Goal: Task Accomplishment & Management: Complete application form

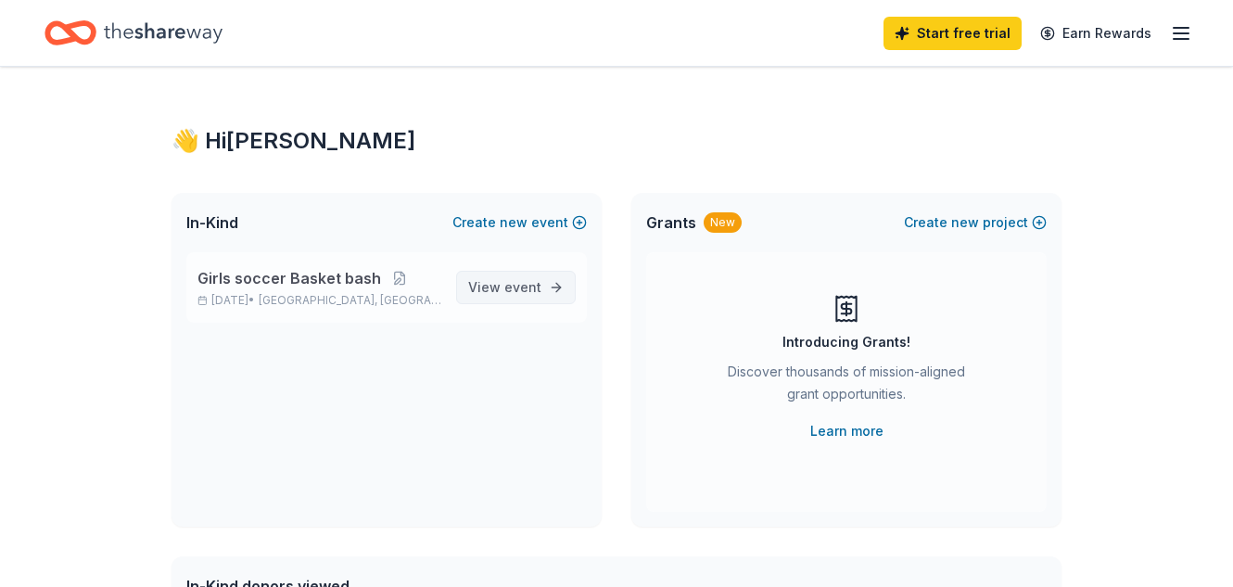
click at [517, 294] on span "event" at bounding box center [522, 287] width 37 height 16
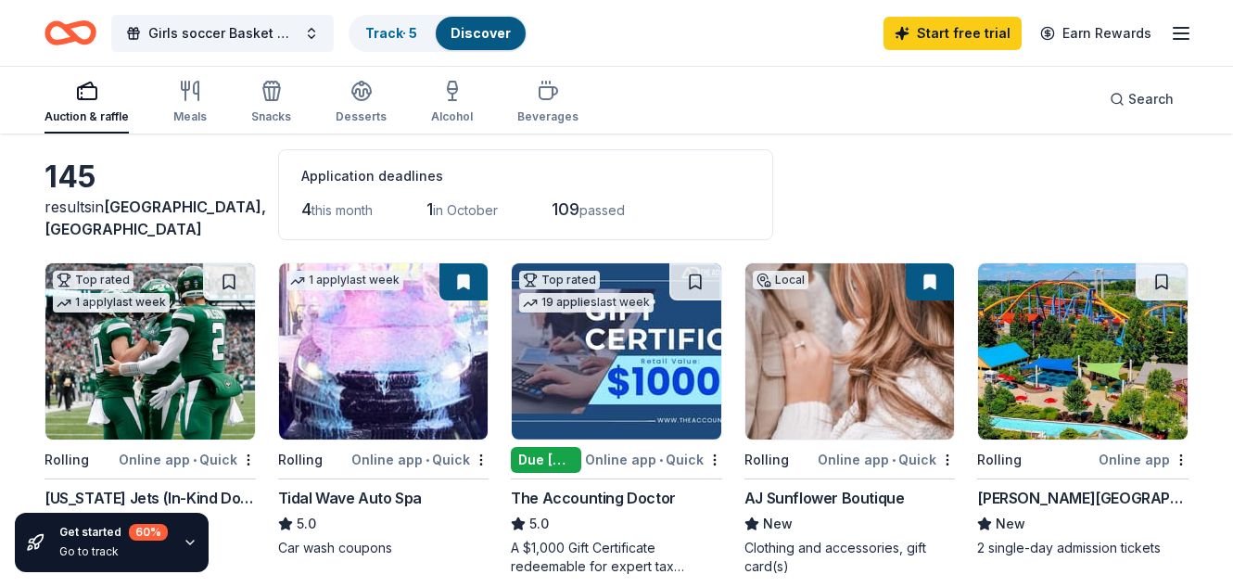
scroll to position [82, 0]
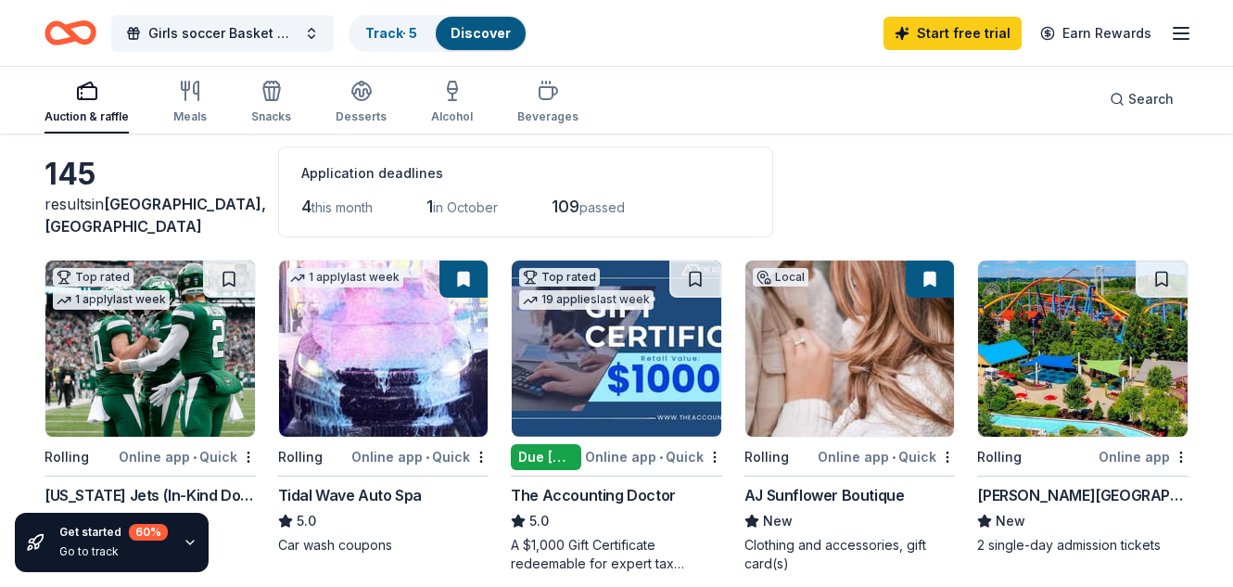
click at [340, 204] on span "this month" at bounding box center [341, 207] width 61 height 16
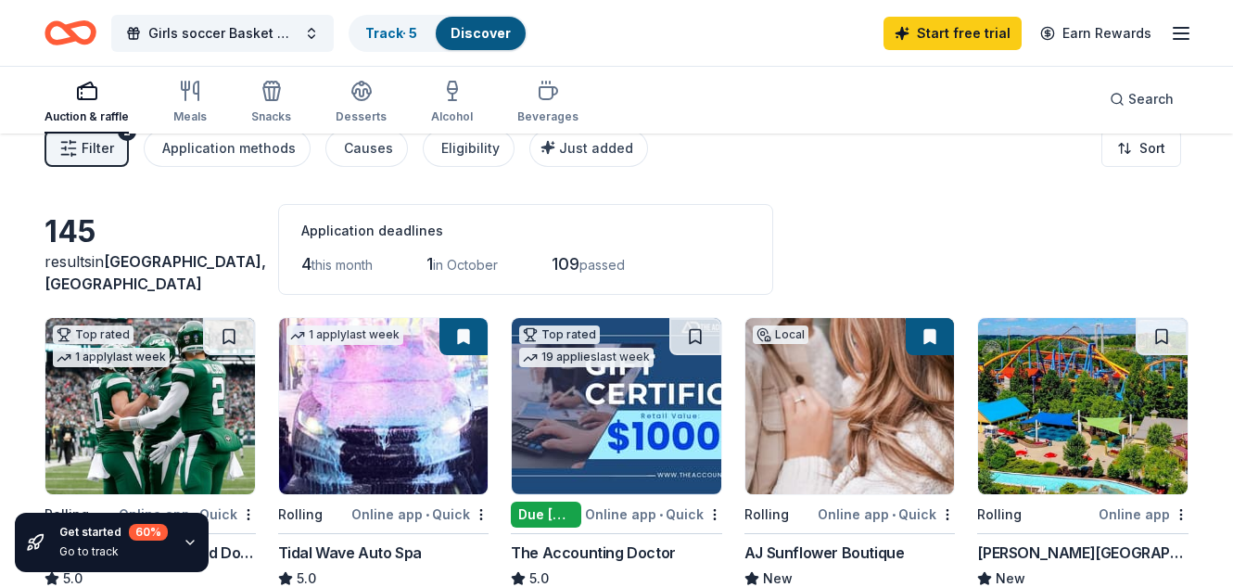
scroll to position [0, 0]
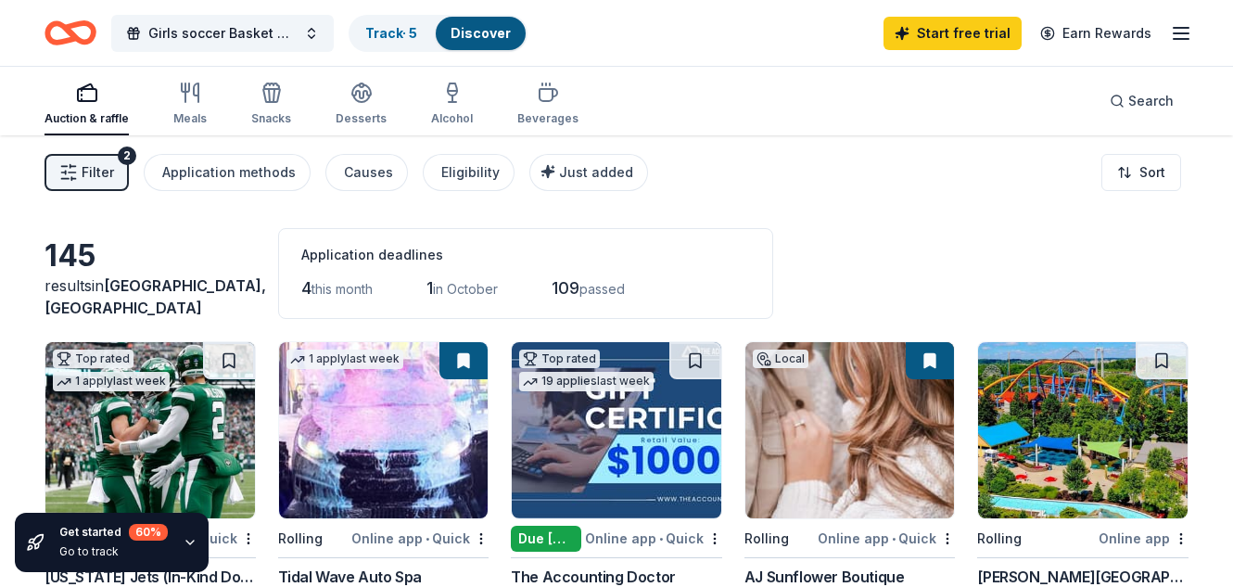
click at [116, 166] on button "Filter 2" at bounding box center [86, 172] width 84 height 37
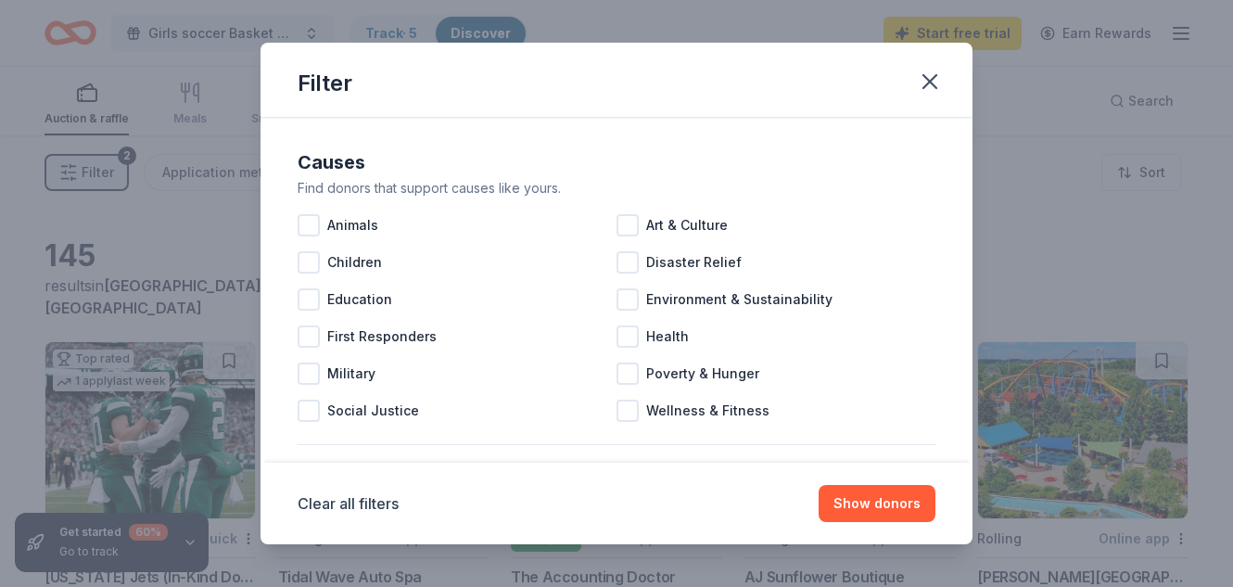
click at [116, 166] on div "Filter Causes Find donors that support causes like yours. Animals Art & Culture…" at bounding box center [616, 293] width 1233 height 587
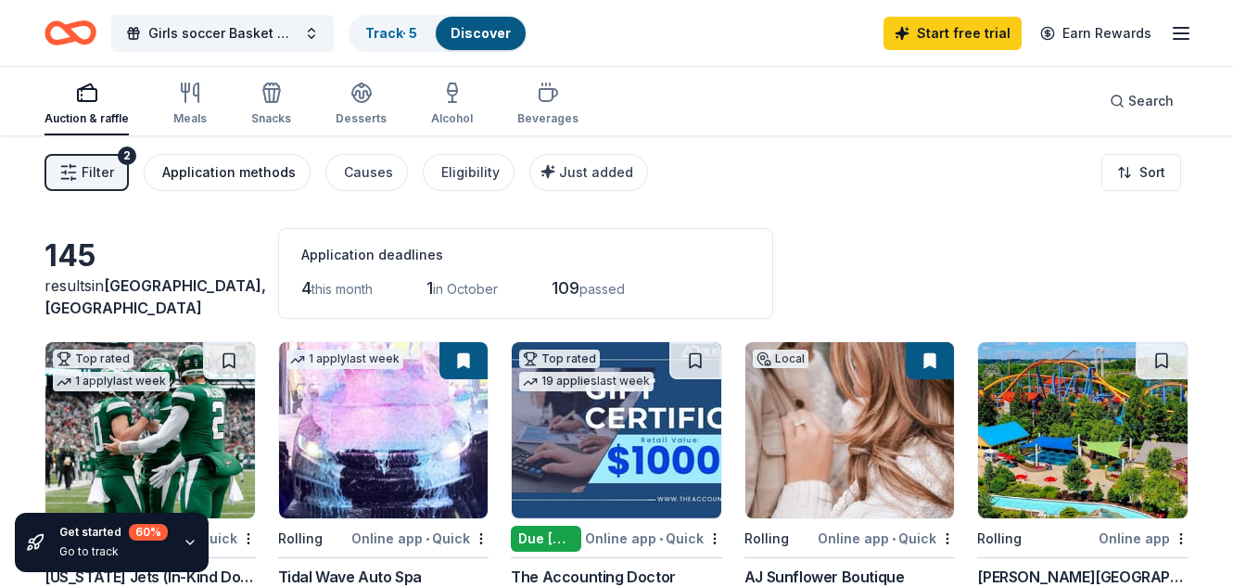
click at [188, 179] on div "Application methods" at bounding box center [228, 172] width 133 height 22
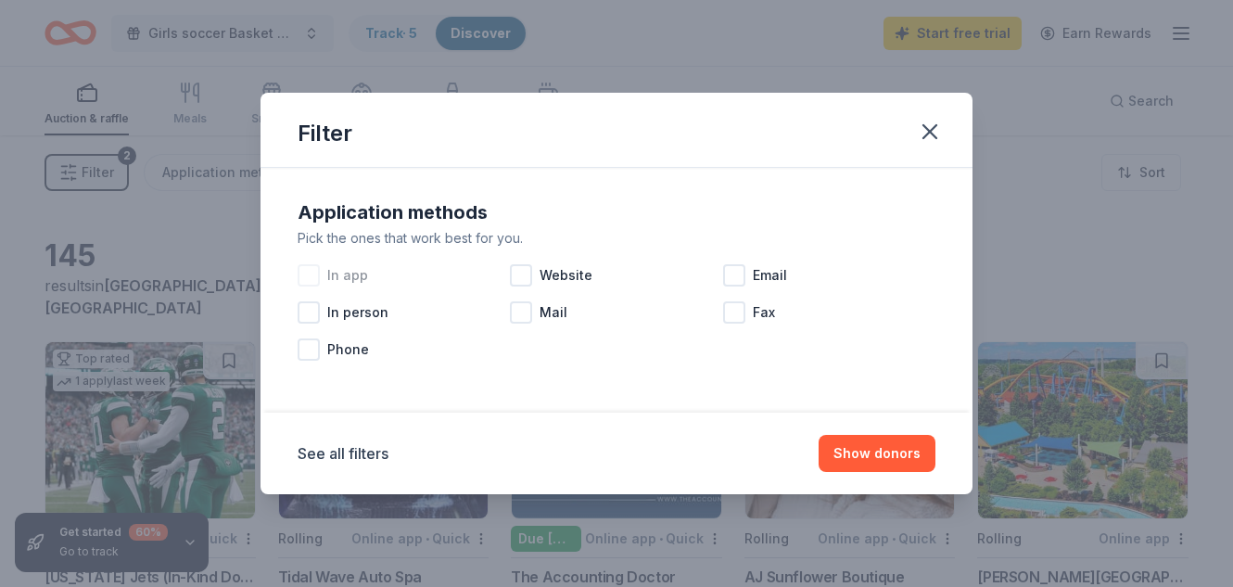
click at [308, 268] on div at bounding box center [309, 275] width 22 height 22
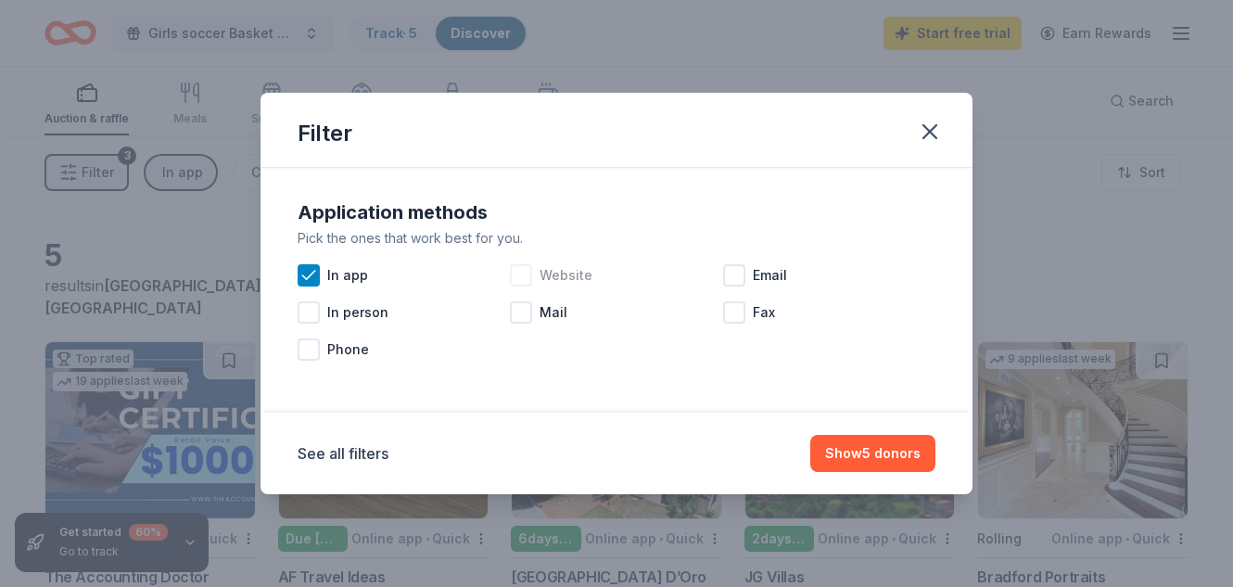
click at [528, 273] on div at bounding box center [521, 275] width 22 height 22
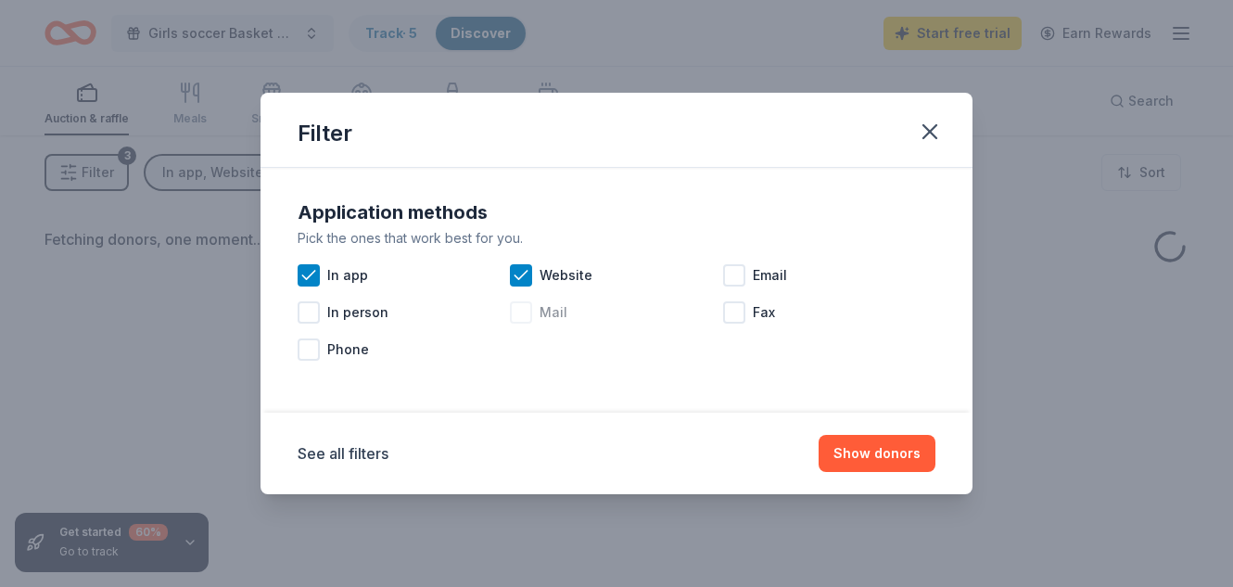
click at [526, 303] on div at bounding box center [521, 312] width 22 height 22
click at [736, 268] on div at bounding box center [734, 275] width 22 height 22
click at [870, 450] on button "Show donors" at bounding box center [877, 453] width 117 height 37
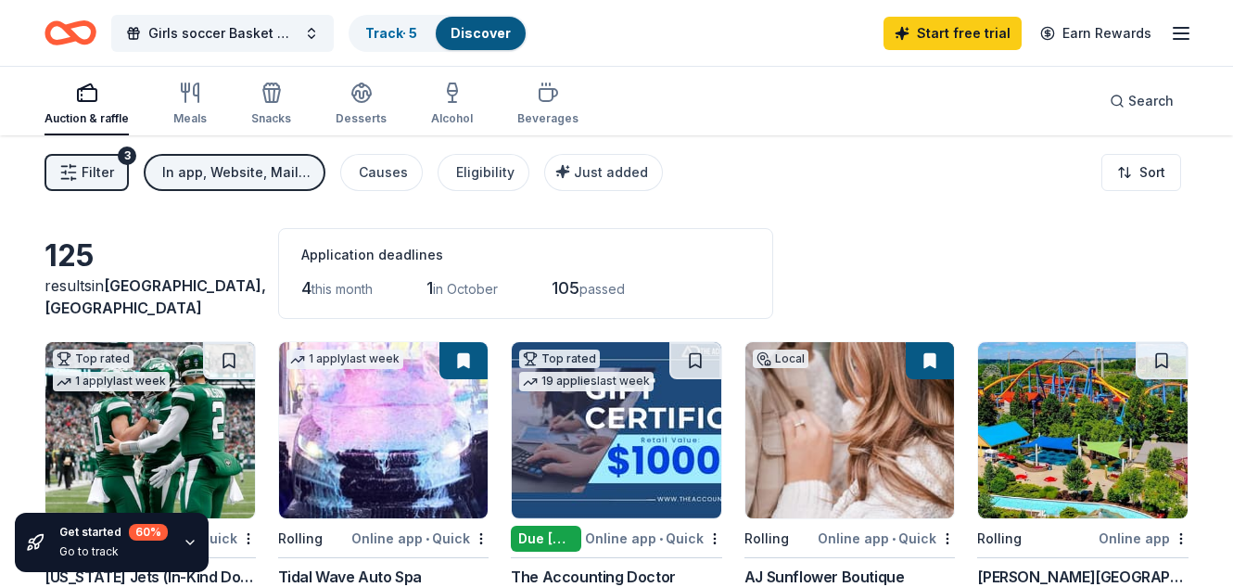
click at [574, 283] on span "105" at bounding box center [566, 287] width 28 height 19
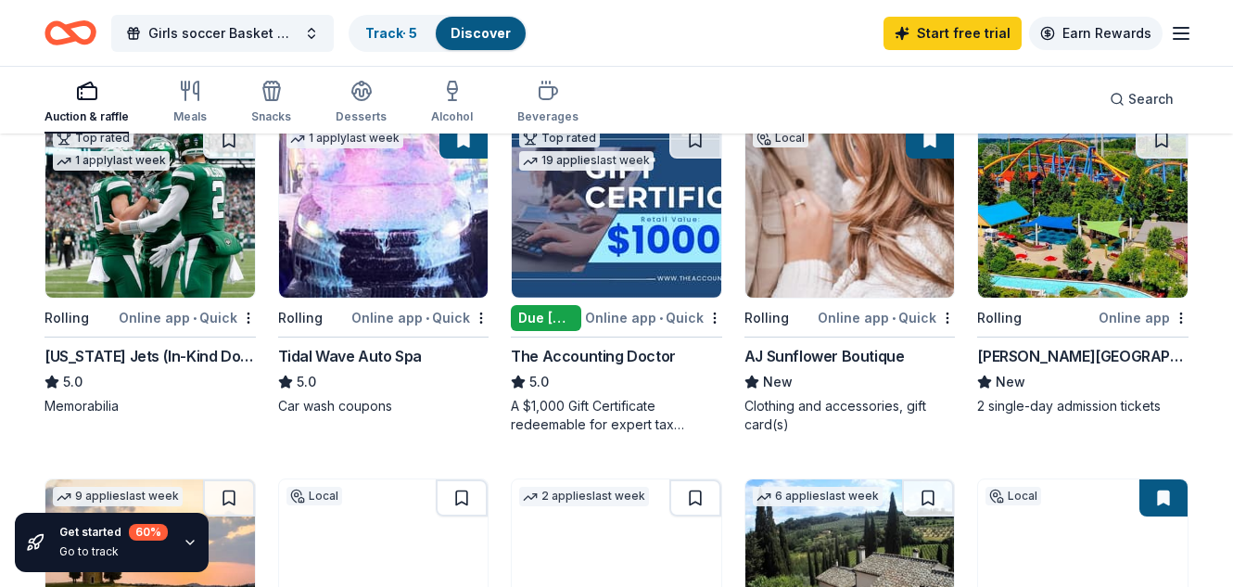
scroll to position [222, 0]
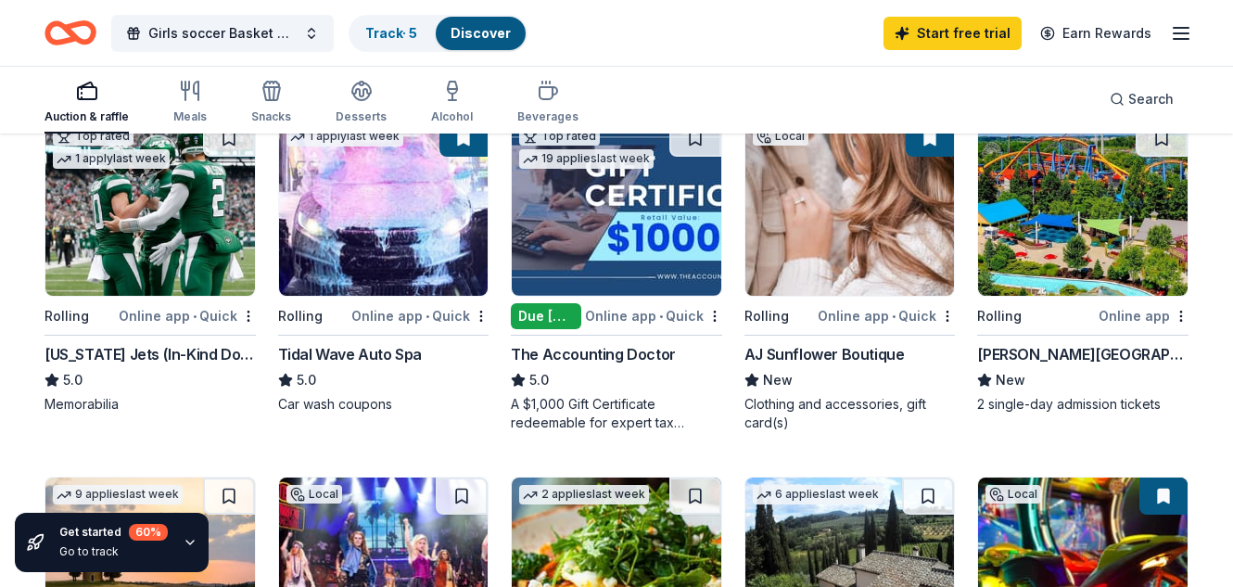
click at [530, 312] on div "Due today" at bounding box center [546, 316] width 70 height 26
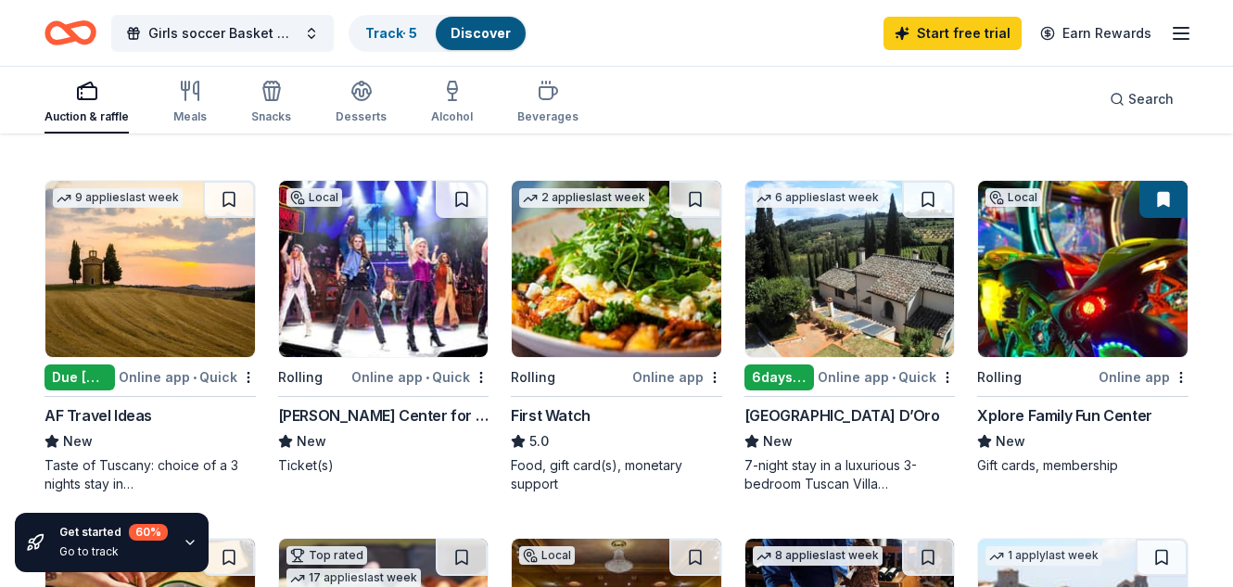
scroll to position [556, 0]
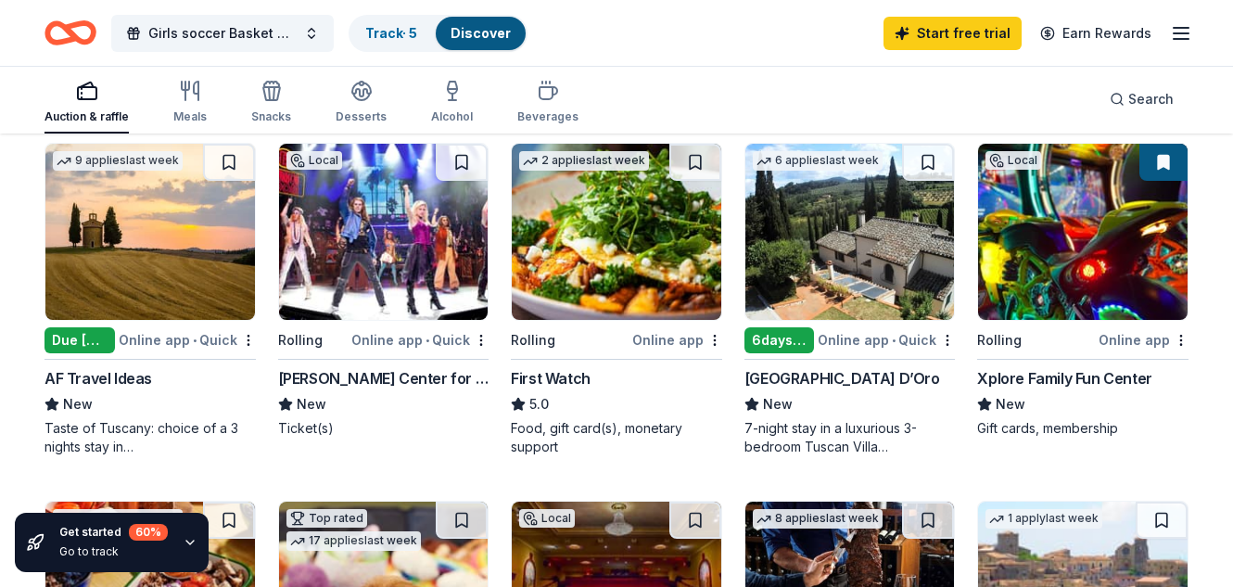
click at [794, 342] on div "6 days left" at bounding box center [779, 340] width 70 height 26
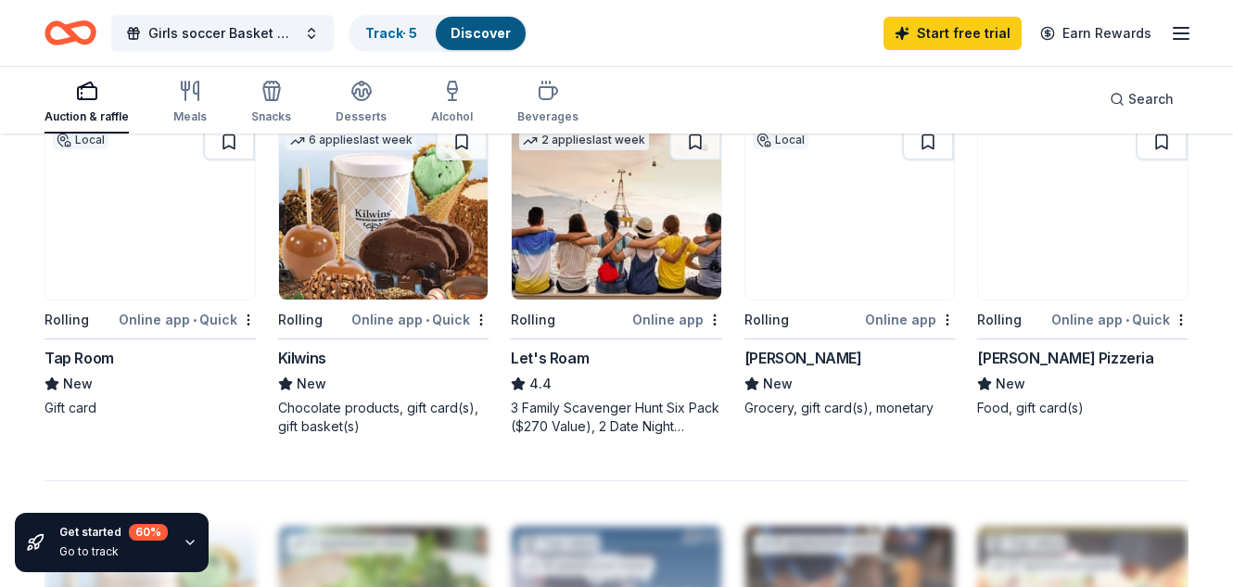
scroll to position [1309, 0]
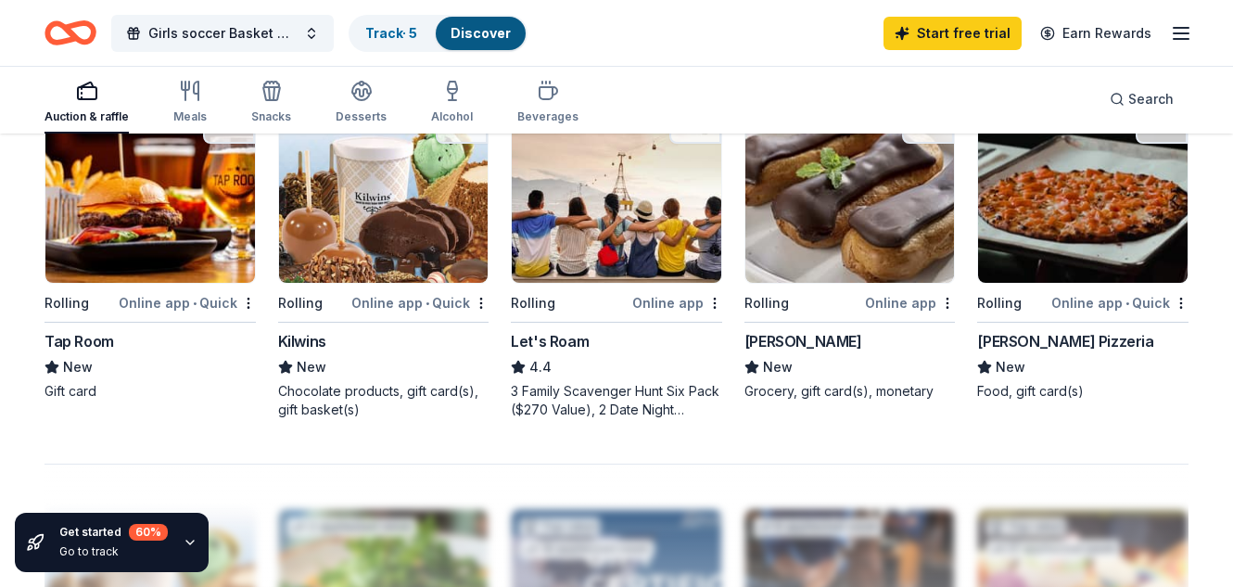
click at [102, 240] on img at bounding box center [150, 195] width 210 height 176
click at [333, 296] on div "Rolling" at bounding box center [313, 302] width 70 height 23
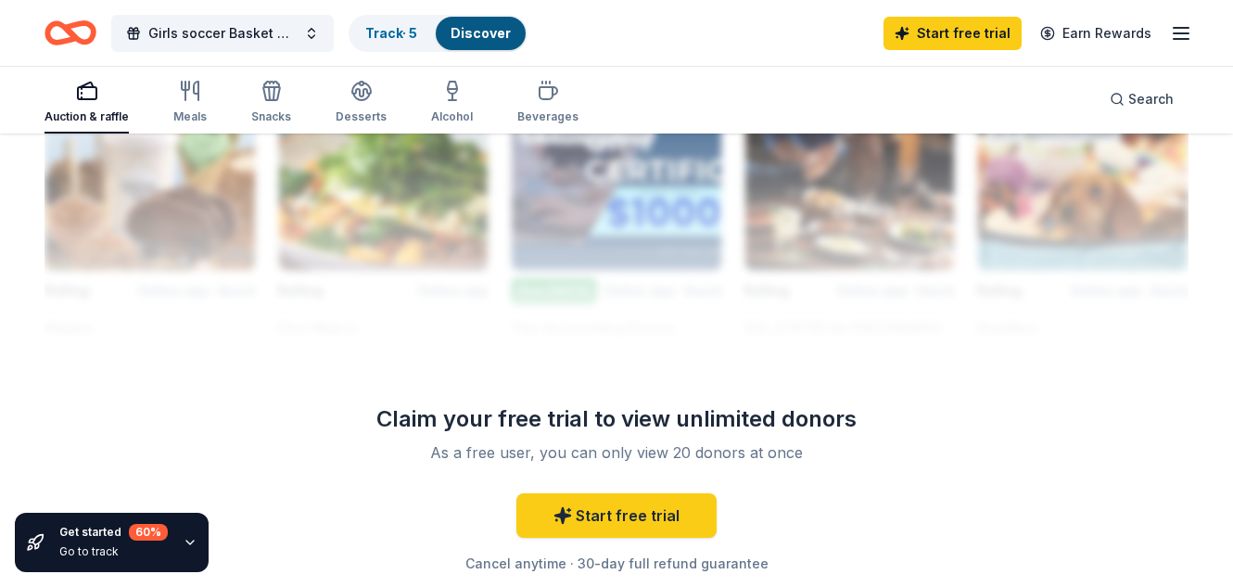
scroll to position [1725, 0]
click at [642, 515] on link "Start free trial" at bounding box center [616, 514] width 200 height 44
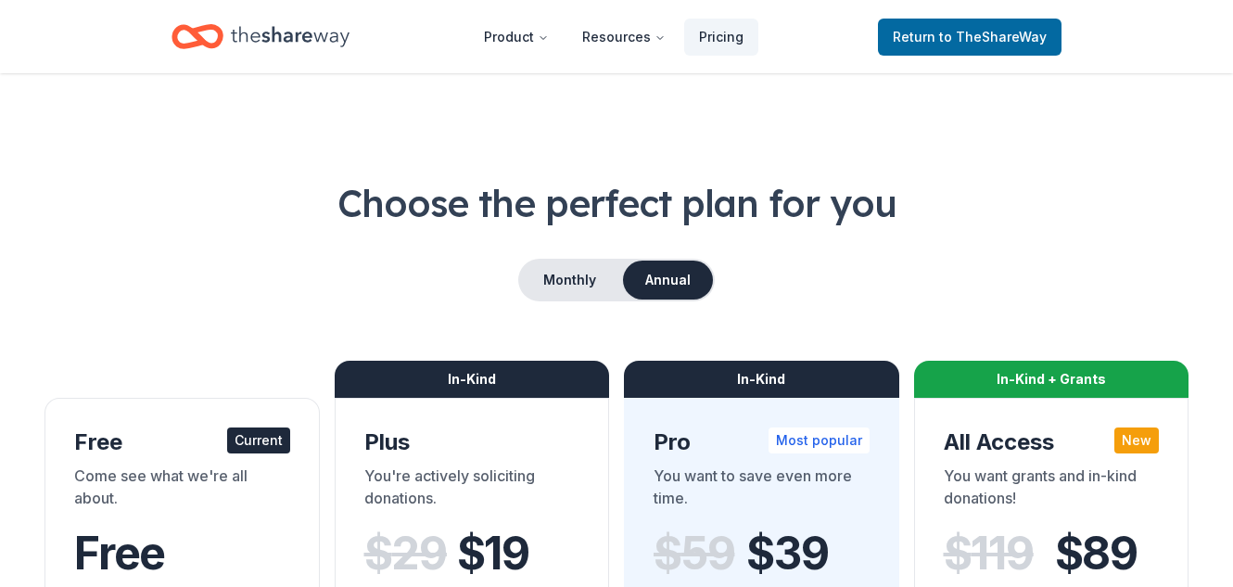
click at [229, 482] on div "Come see what we're all about." at bounding box center [182, 490] width 216 height 52
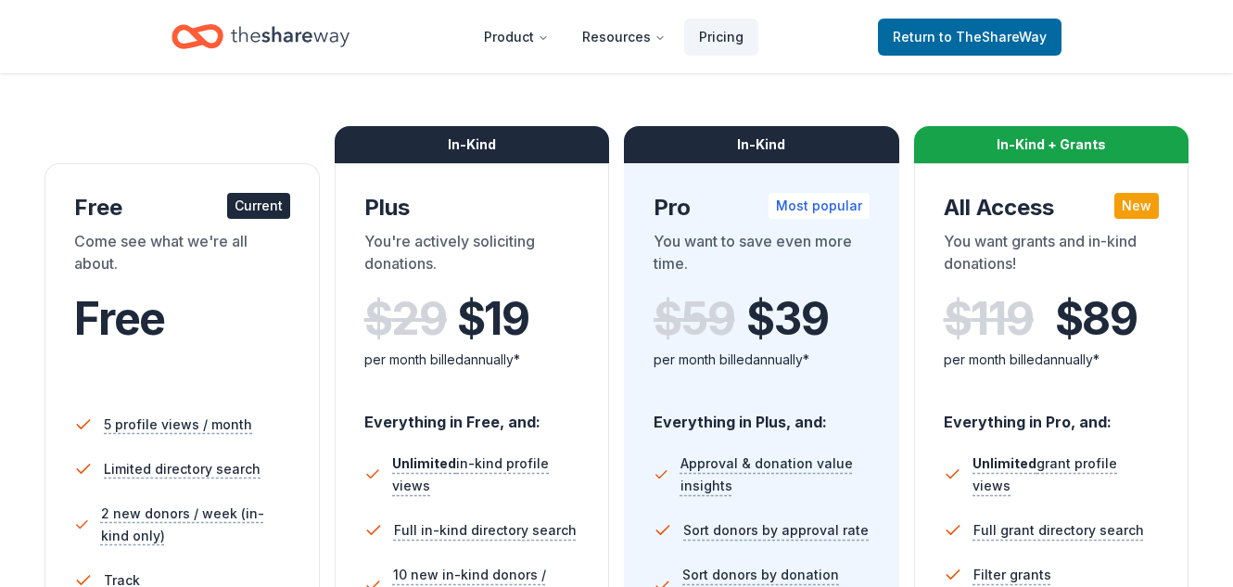
scroll to position [31, 0]
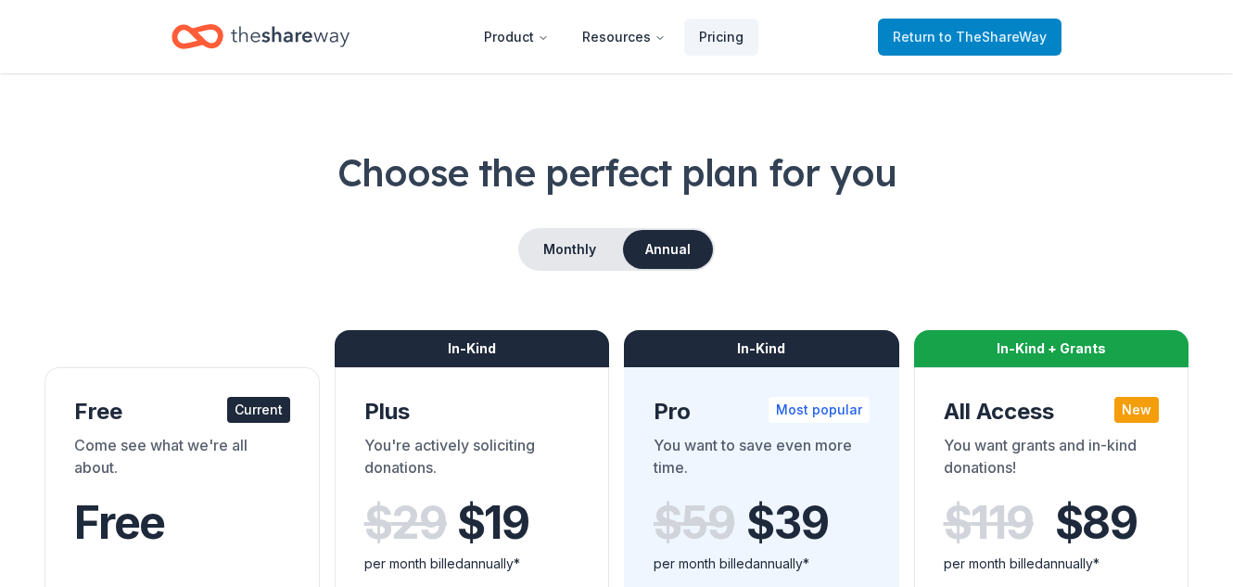
click at [958, 38] on span "to TheShareWay" at bounding box center [993, 37] width 108 height 16
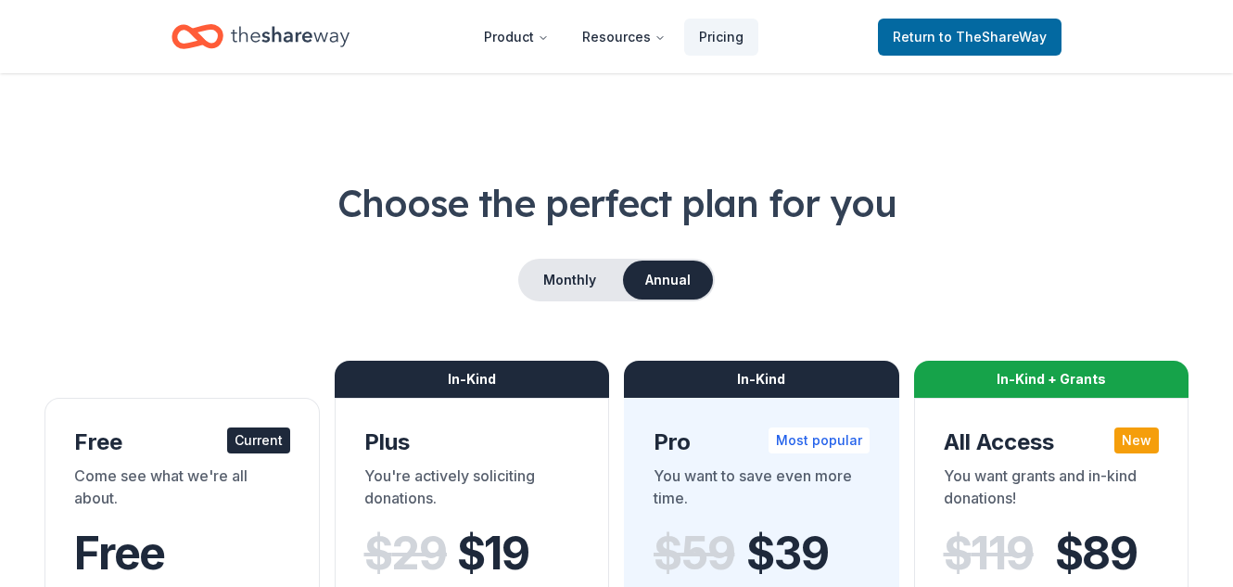
scroll to position [31, 0]
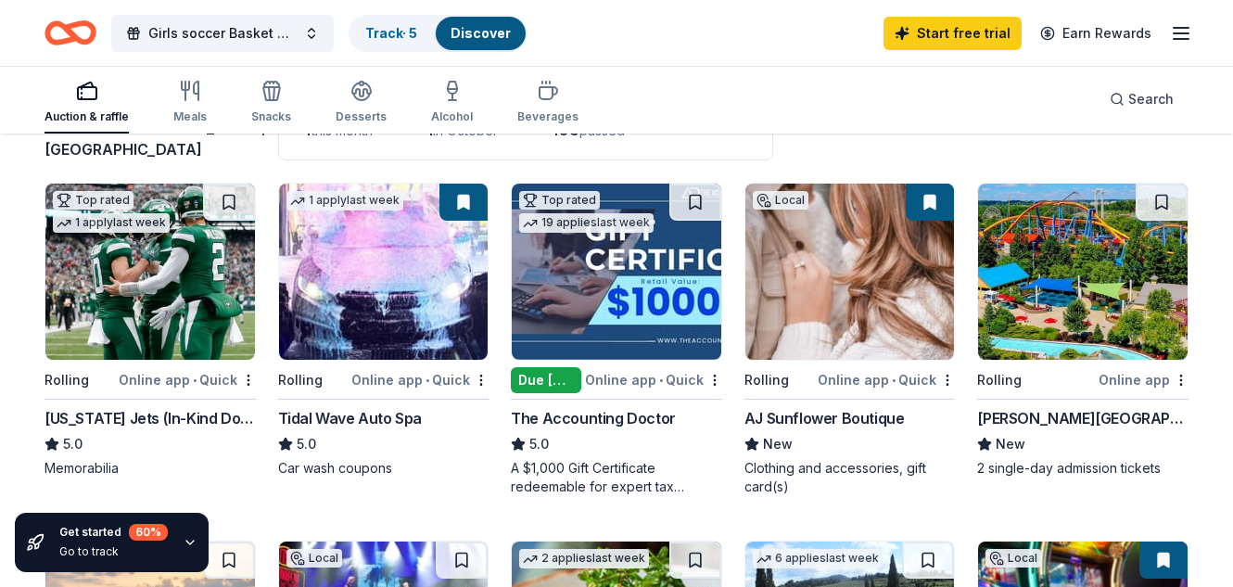
scroll to position [159, 0]
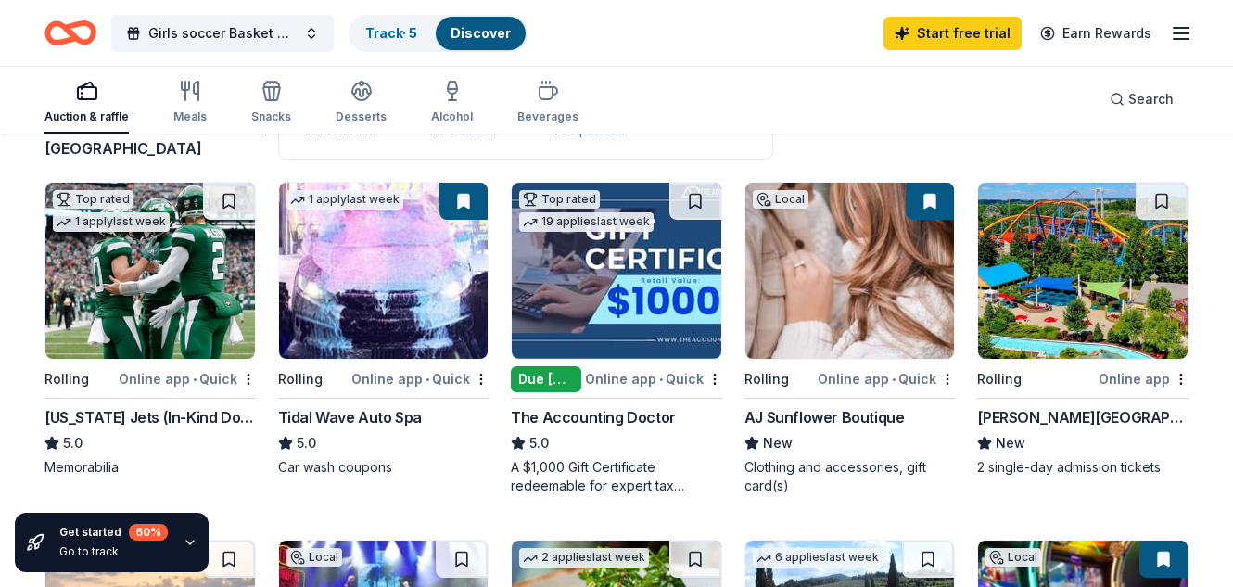
click at [145, 301] on img at bounding box center [150, 271] width 210 height 176
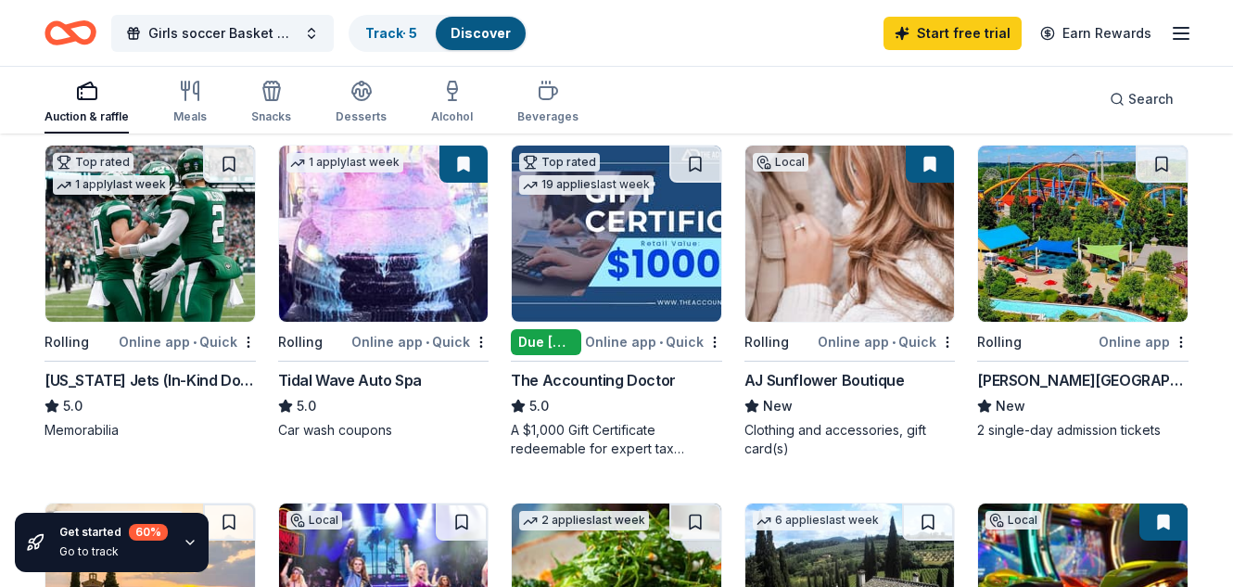
scroll to position [234, 0]
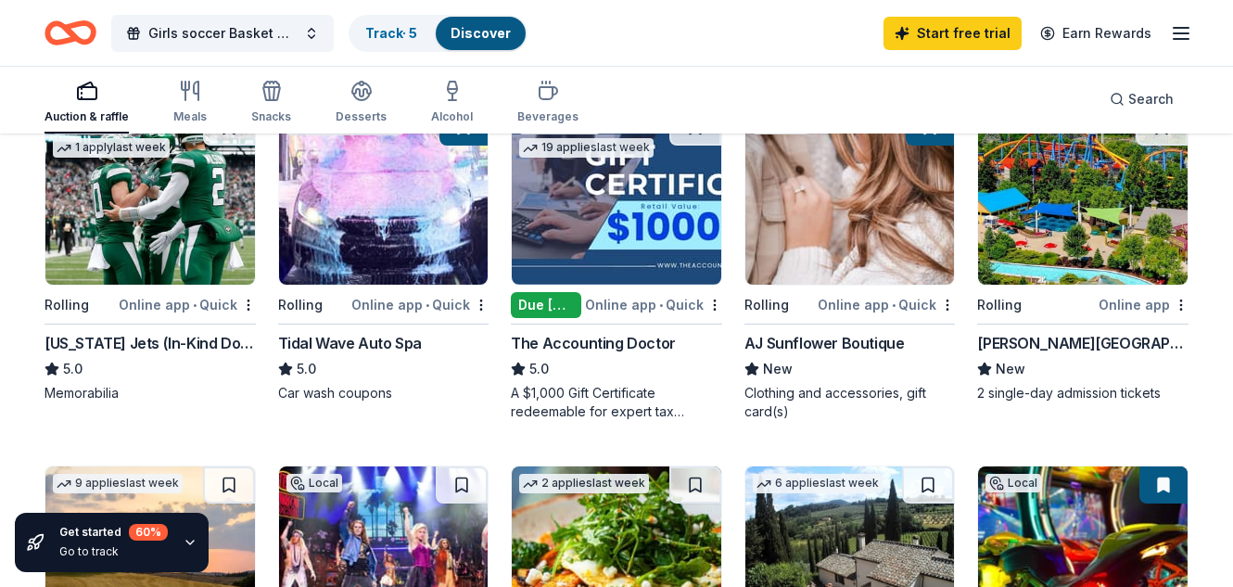
click at [1057, 202] on img at bounding box center [1083, 196] width 210 height 176
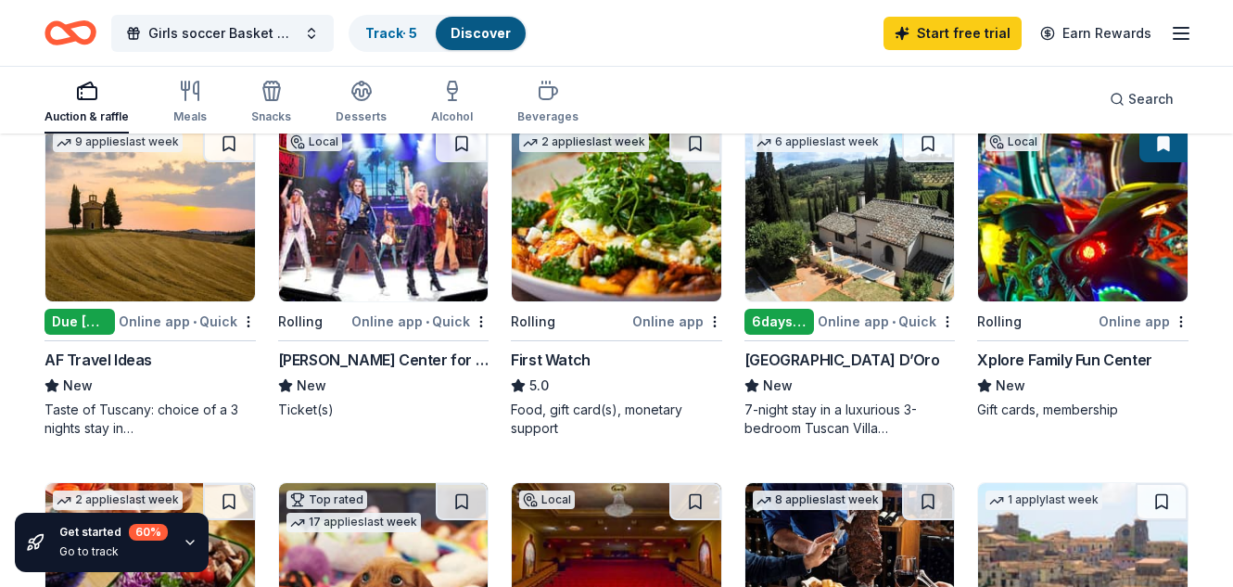
scroll to position [604, 0]
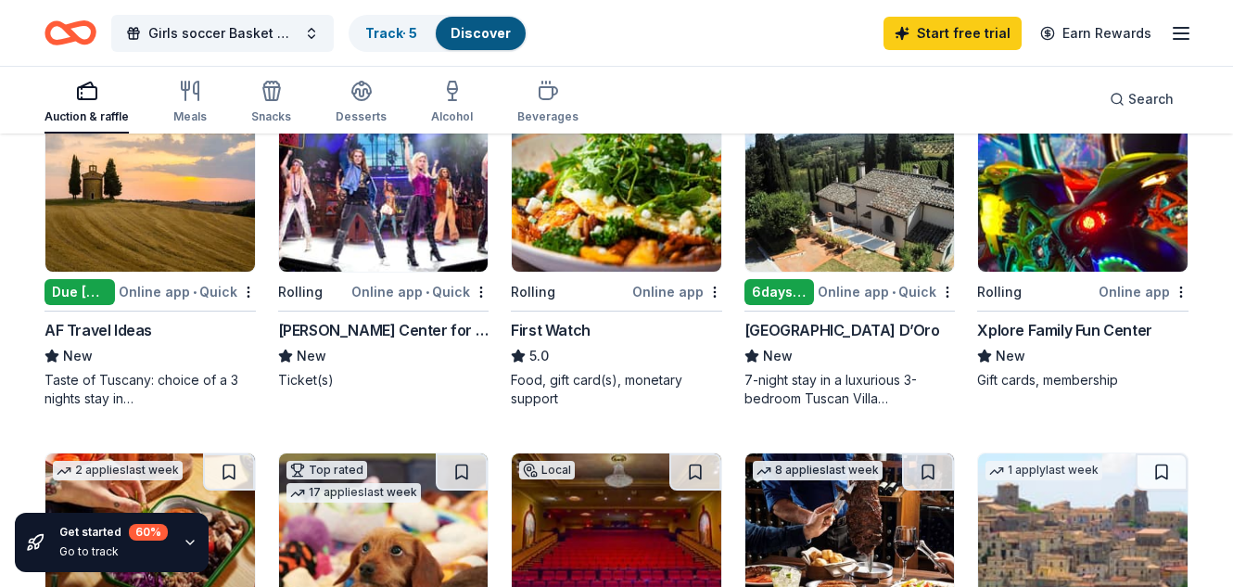
click at [381, 181] on img at bounding box center [384, 183] width 210 height 176
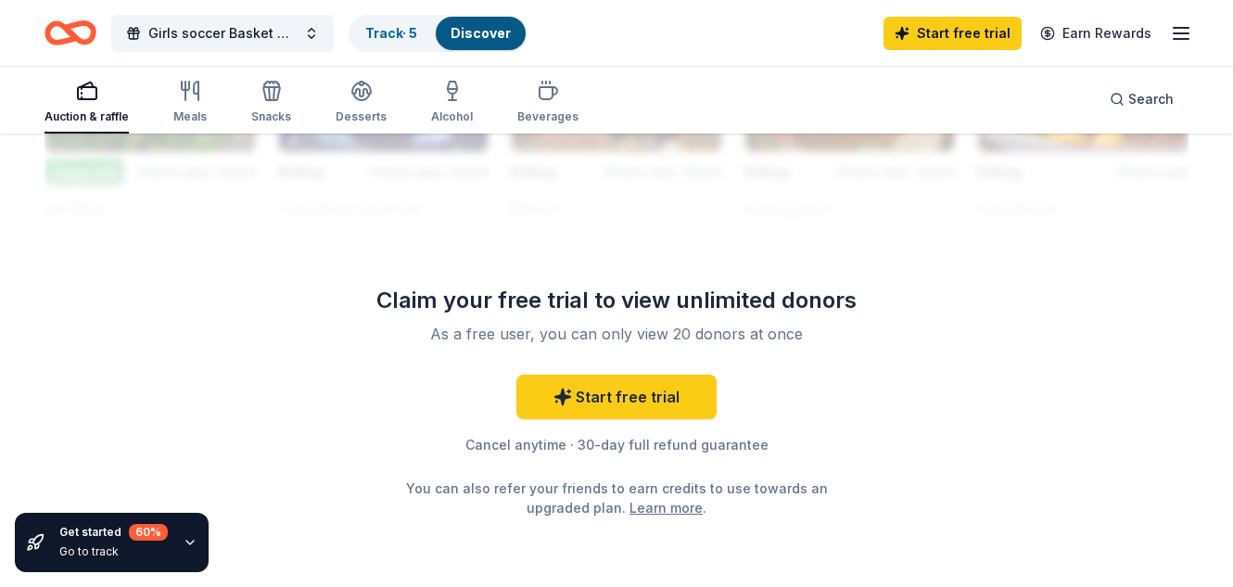
scroll to position [1865, 0]
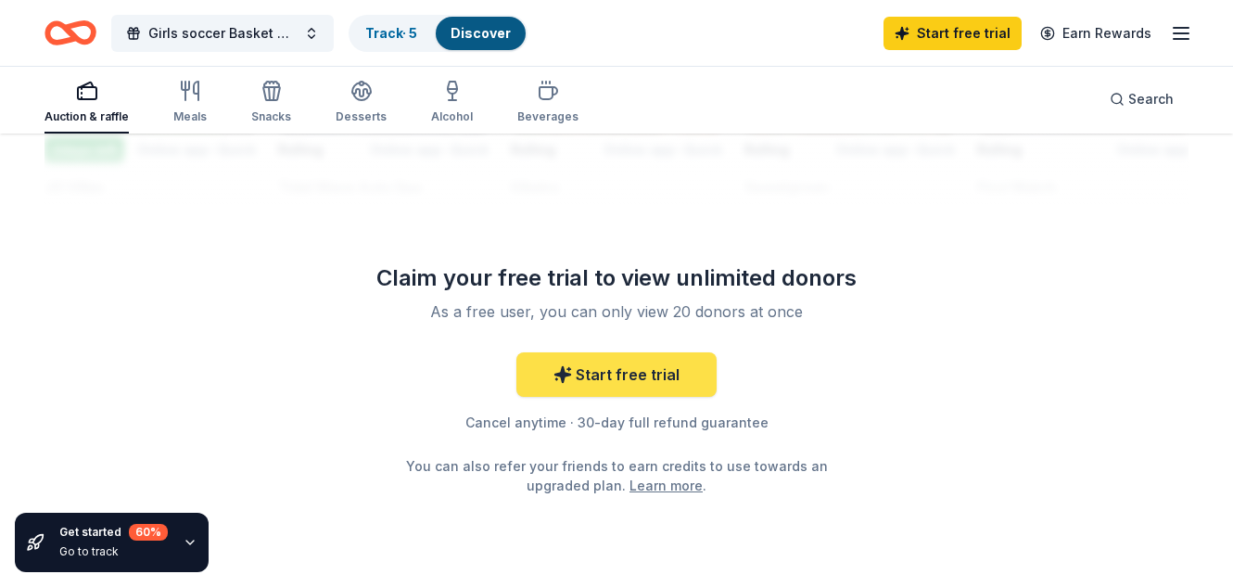
click at [588, 367] on link "Start free trial" at bounding box center [616, 374] width 200 height 44
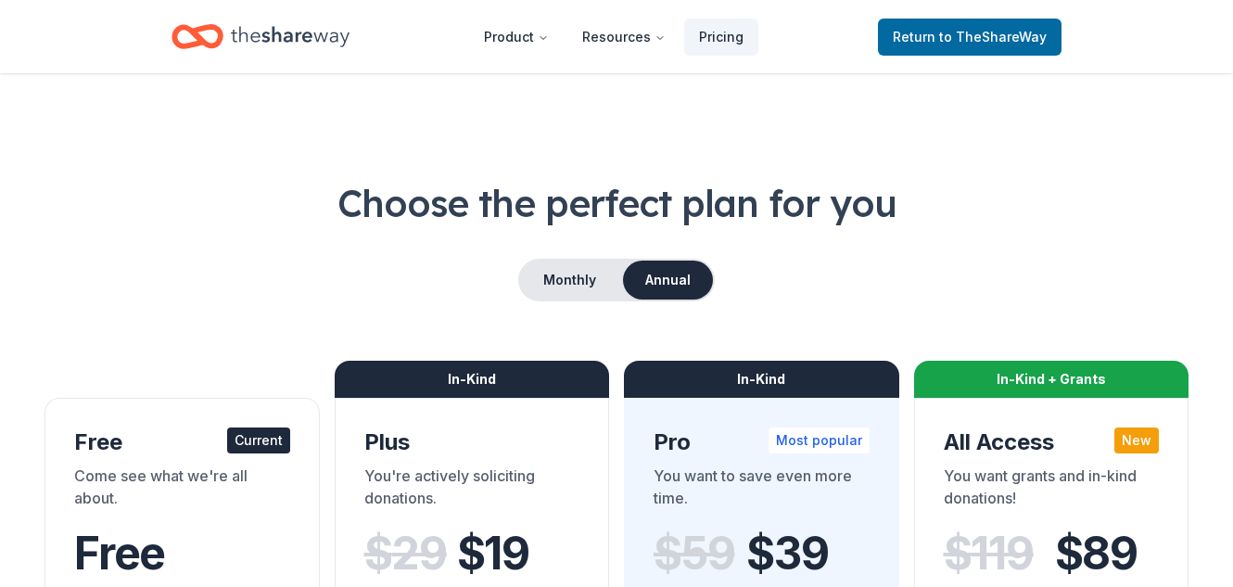
click at [669, 290] on button "Annual" at bounding box center [668, 280] width 90 height 39
click at [603, 284] on button "Monthly" at bounding box center [569, 280] width 99 height 39
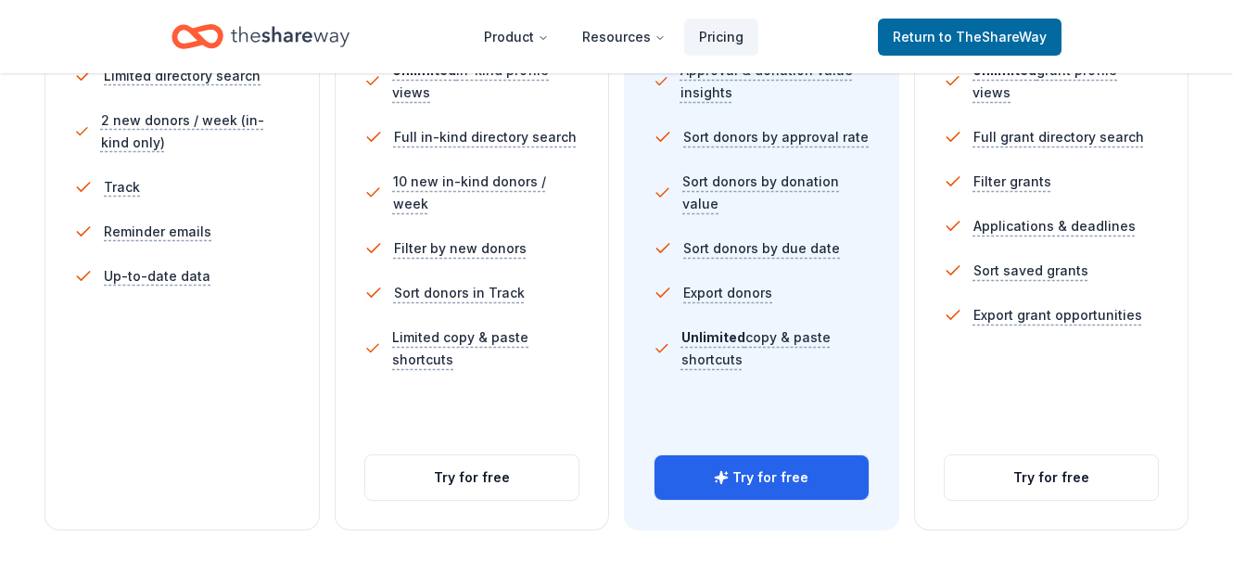
scroll to position [630, 0]
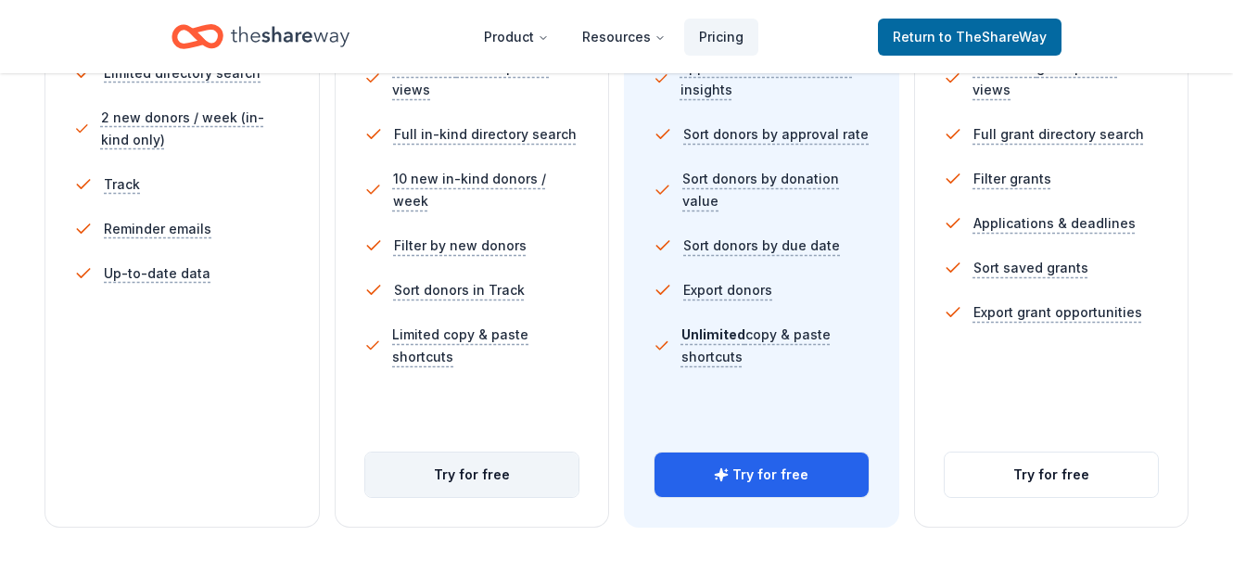
click at [428, 483] on button "Try for free" at bounding box center [472, 474] width 214 height 44
click at [456, 464] on button "Try for free" at bounding box center [472, 474] width 214 height 44
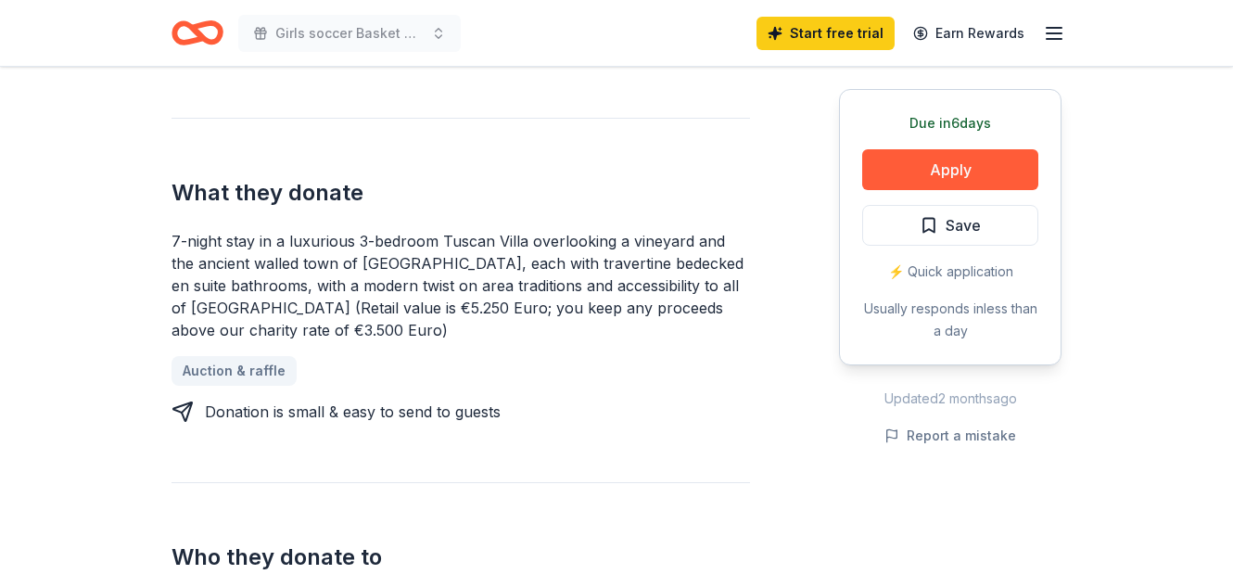
scroll to position [667, 0]
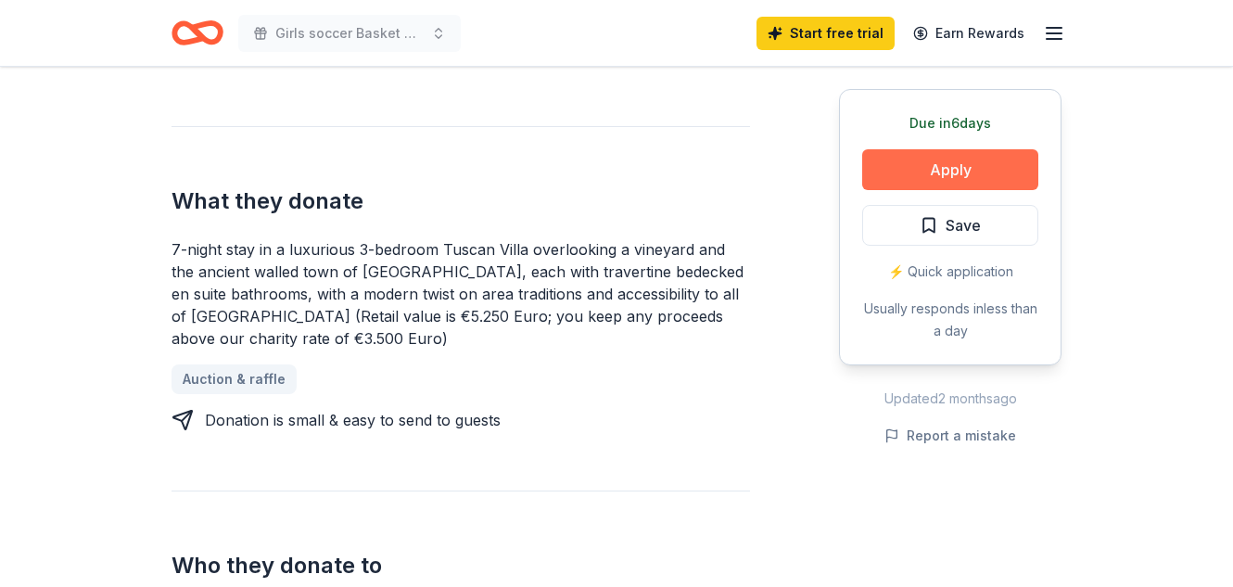
click at [927, 162] on button "Apply" at bounding box center [950, 169] width 176 height 41
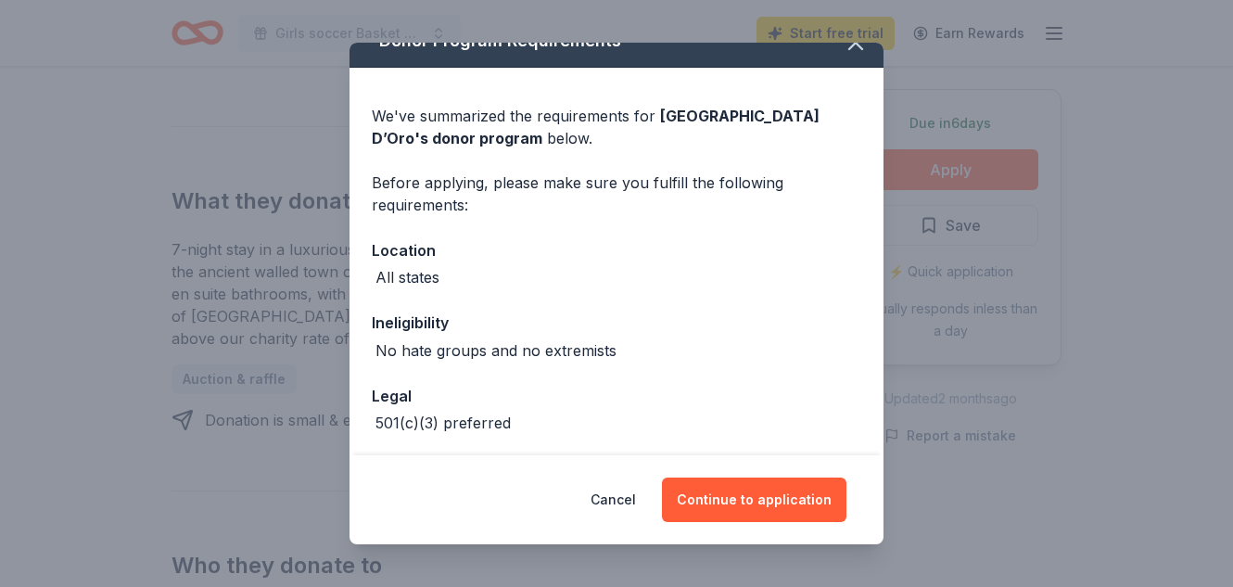
scroll to position [106, 0]
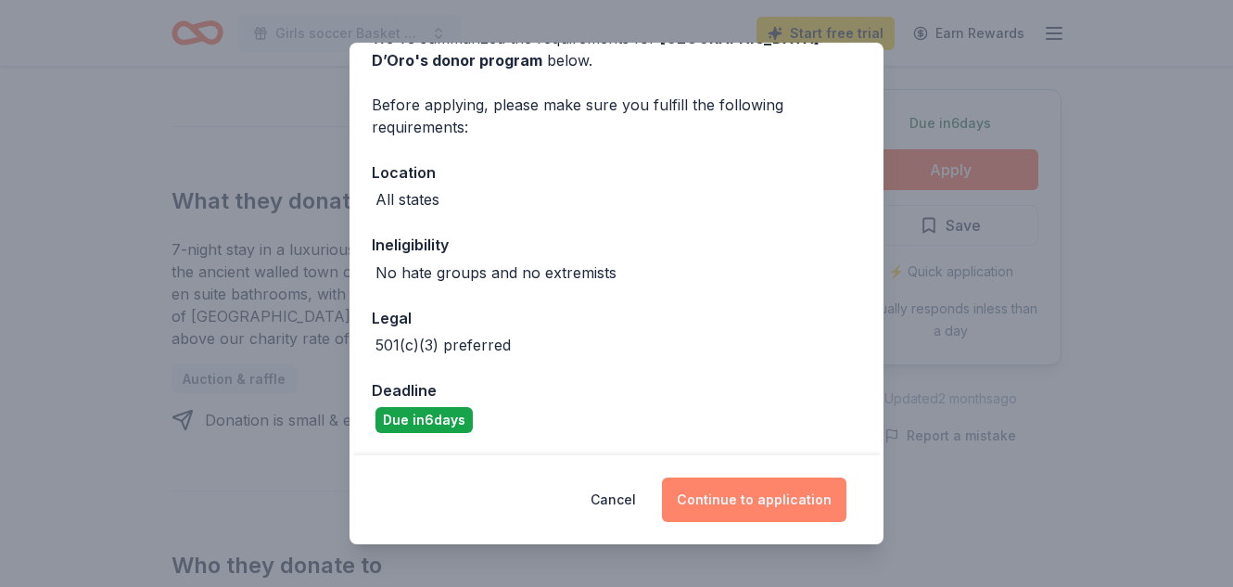
click at [719, 500] on button "Continue to application" at bounding box center [754, 499] width 184 height 44
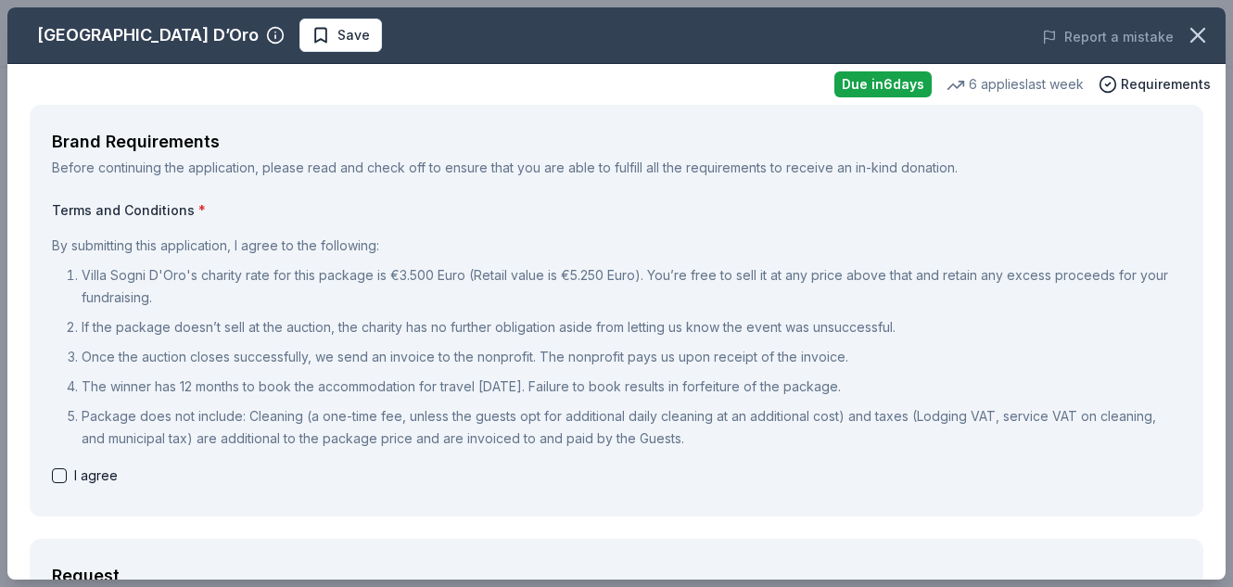
click at [56, 472] on button "button" at bounding box center [59, 475] width 15 height 15
checkbox input "true"
type button "on"
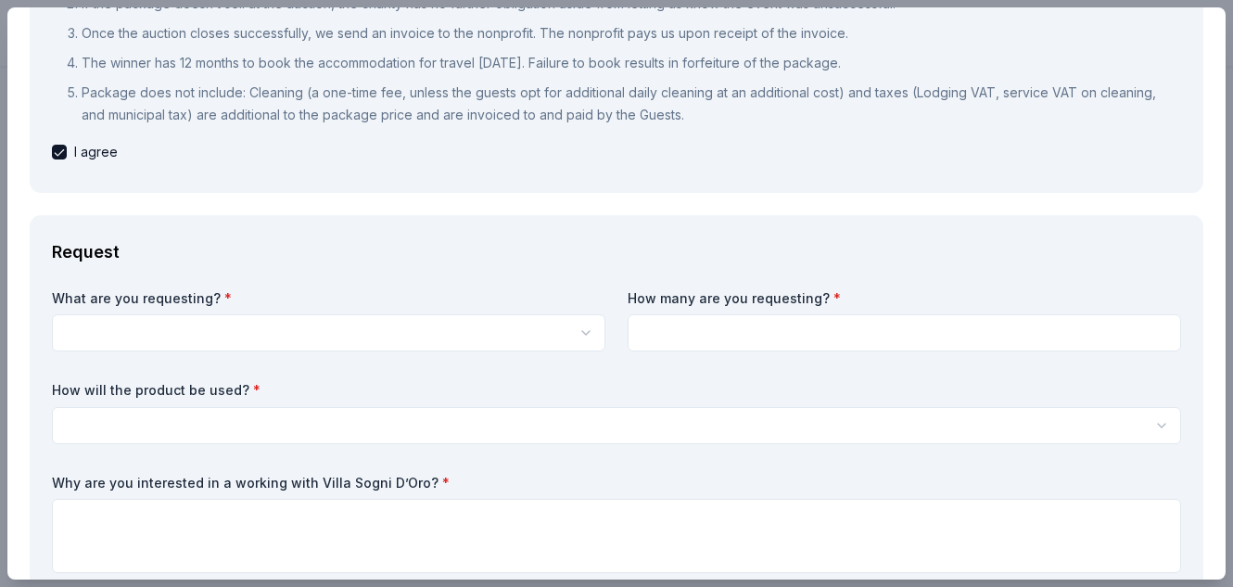
scroll to position [445, 0]
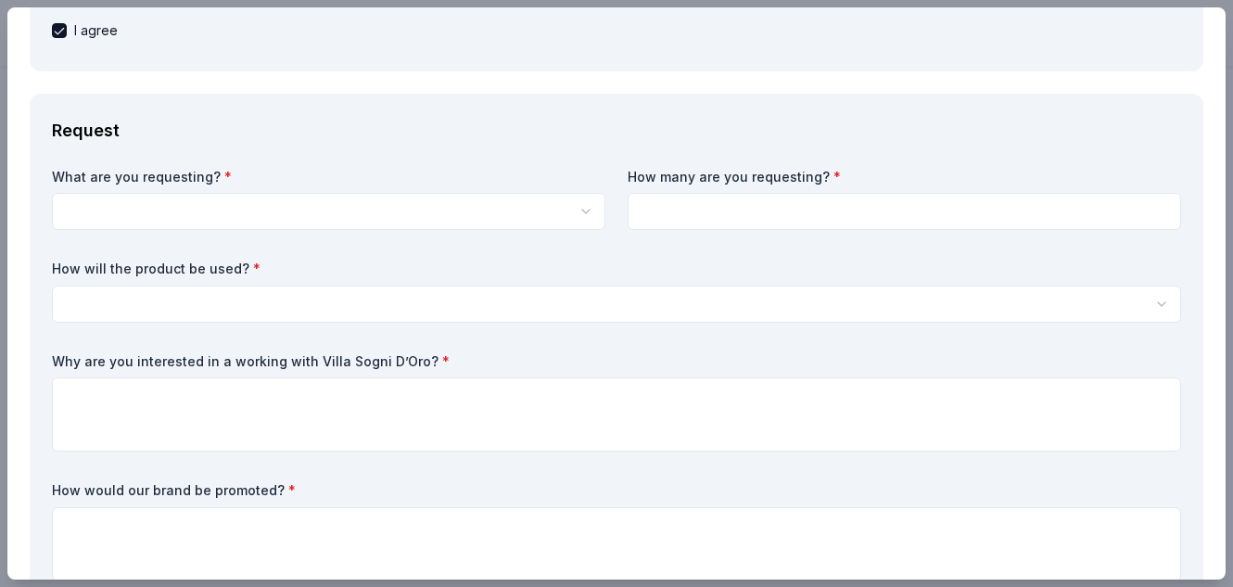
click at [220, 191] on div "What are you requesting? * 7-night stay in a luxurious 3-bedroom Tuscan Villa o…" at bounding box center [328, 199] width 553 height 63
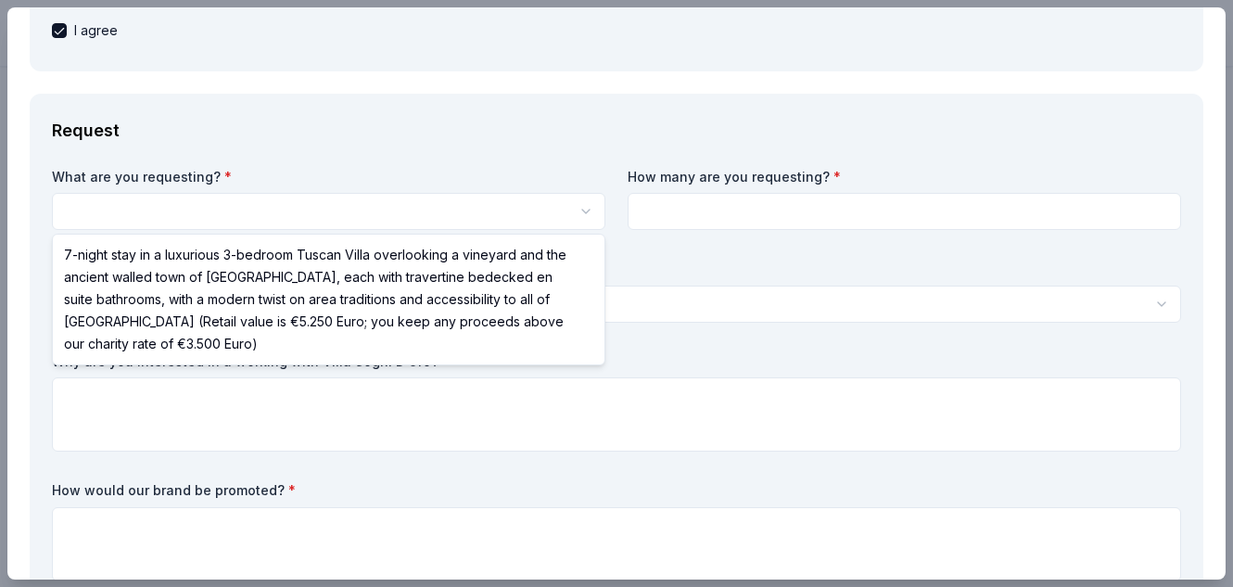
scroll to position [0, 0]
select select "7-night stay in a luxurious 3-bedroom Tuscan Villa overlooking a vineyard and t…"
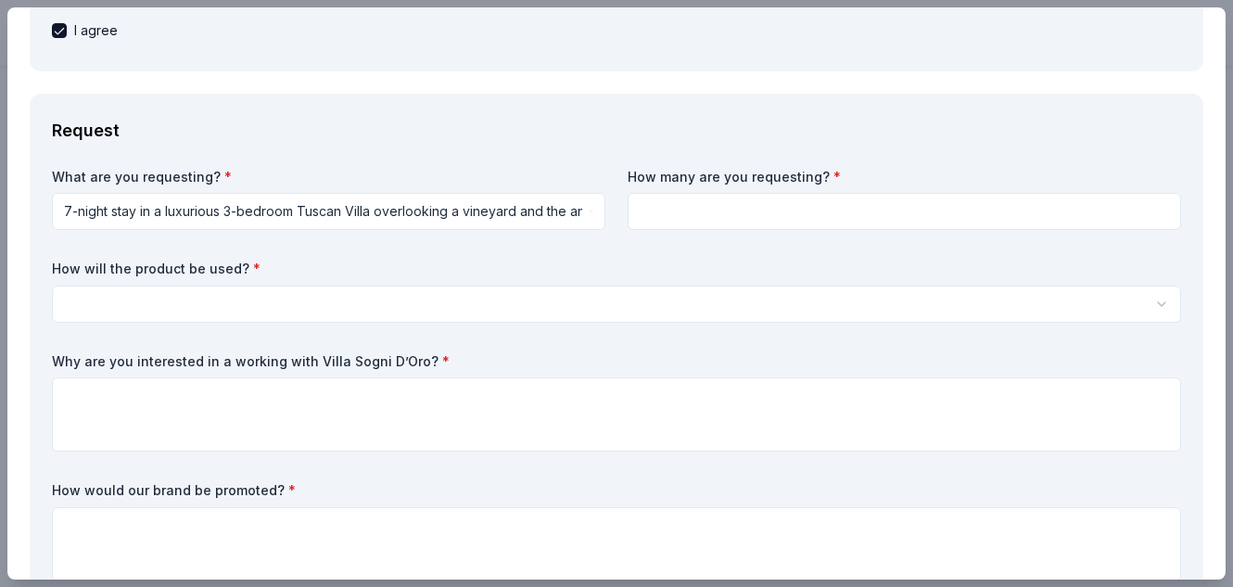
click at [714, 228] on input at bounding box center [904, 211] width 553 height 37
type input "1"
click at [313, 308] on html "Girls soccer Basket bash Save Apply Due in 6 days Share Villa Sogni D’Oro New 6…" at bounding box center [616, 293] width 1233 height 587
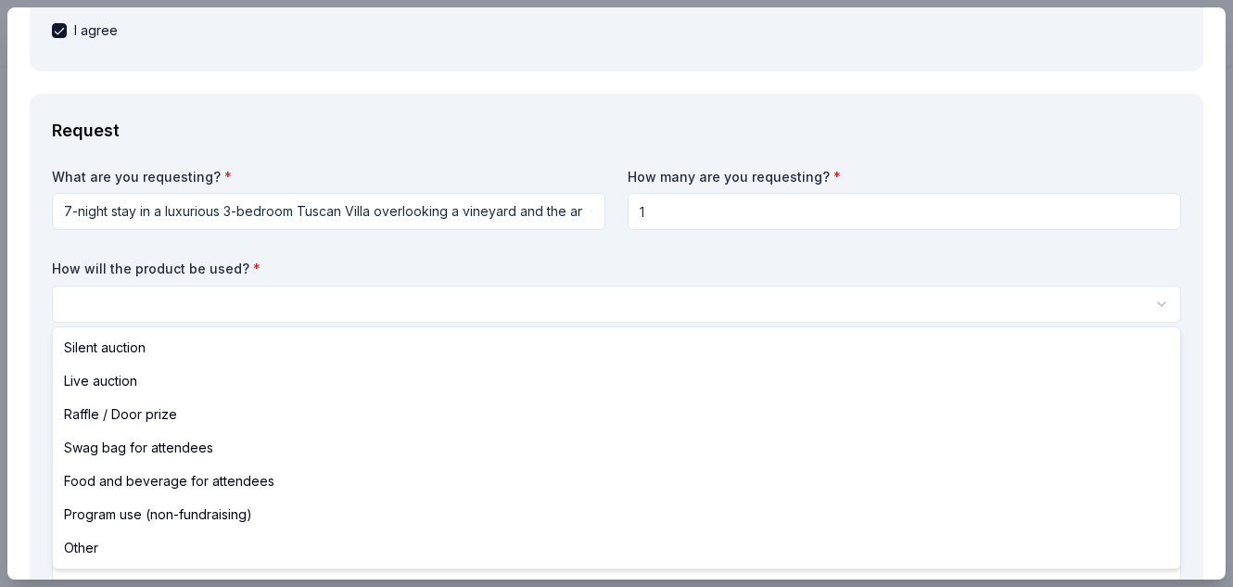
select select "silentAuction"
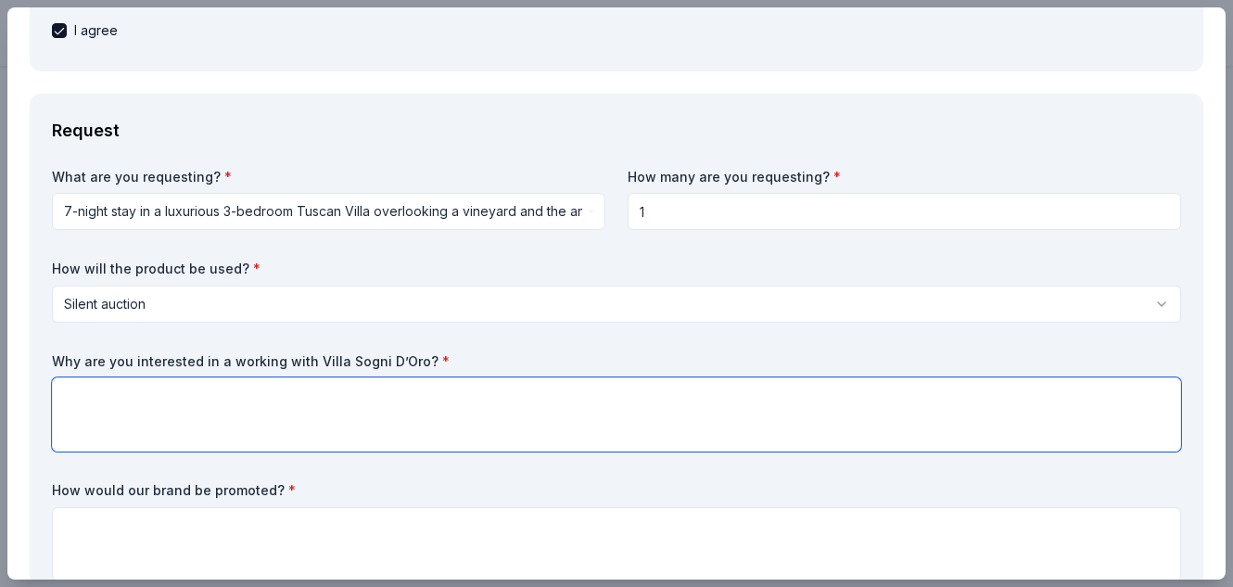
click at [287, 413] on textarea at bounding box center [616, 414] width 1129 height 74
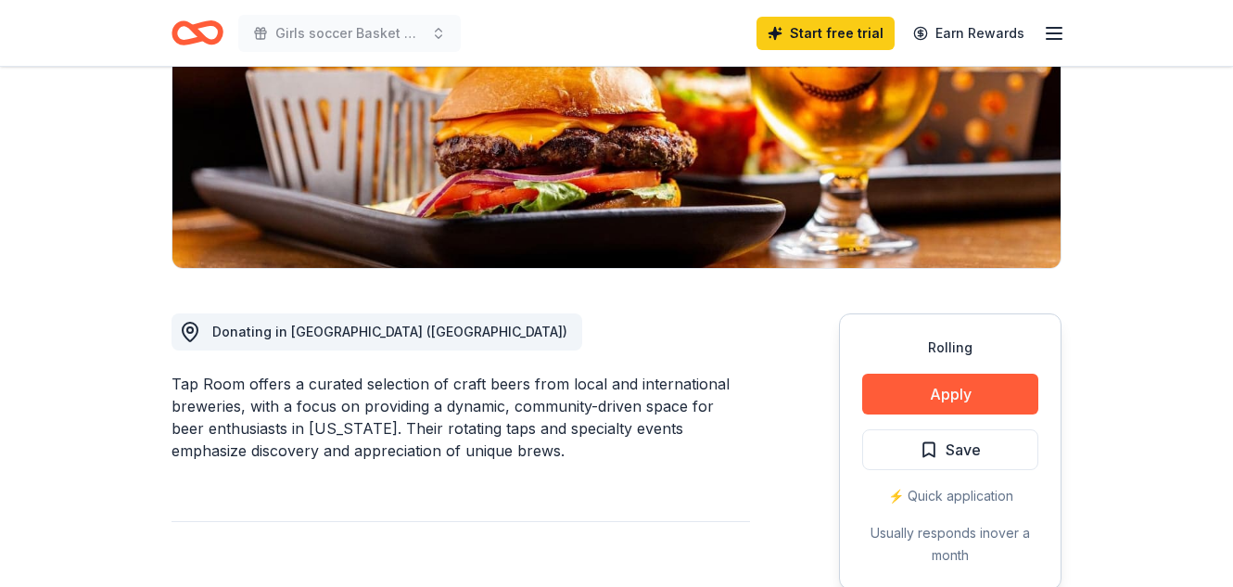
scroll to position [371, 0]
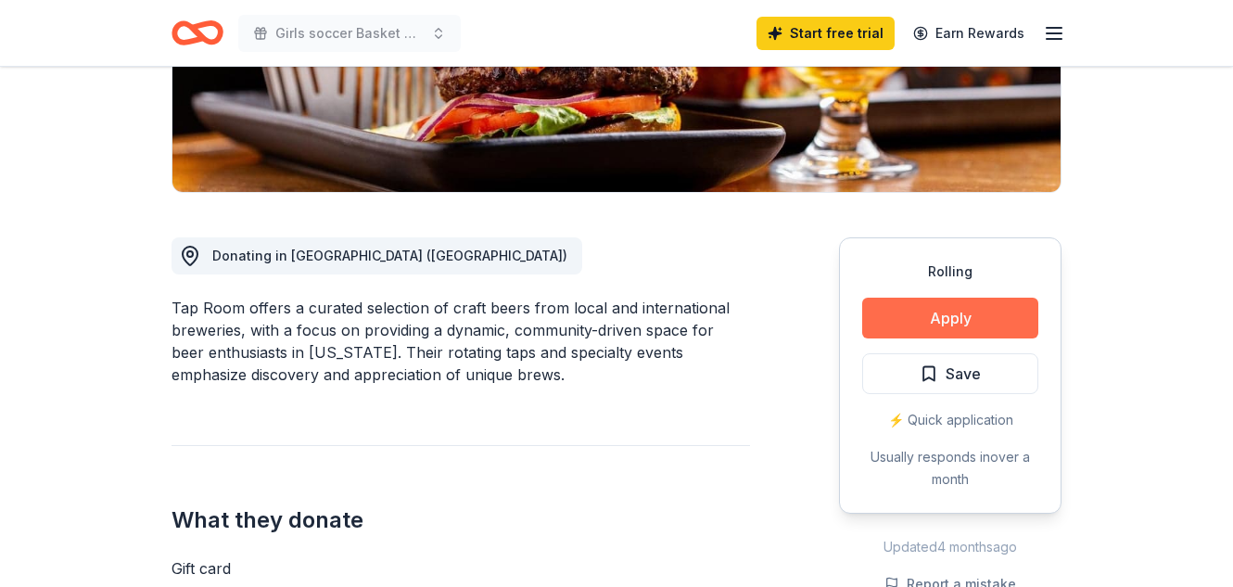
click at [929, 307] on button "Apply" at bounding box center [950, 318] width 176 height 41
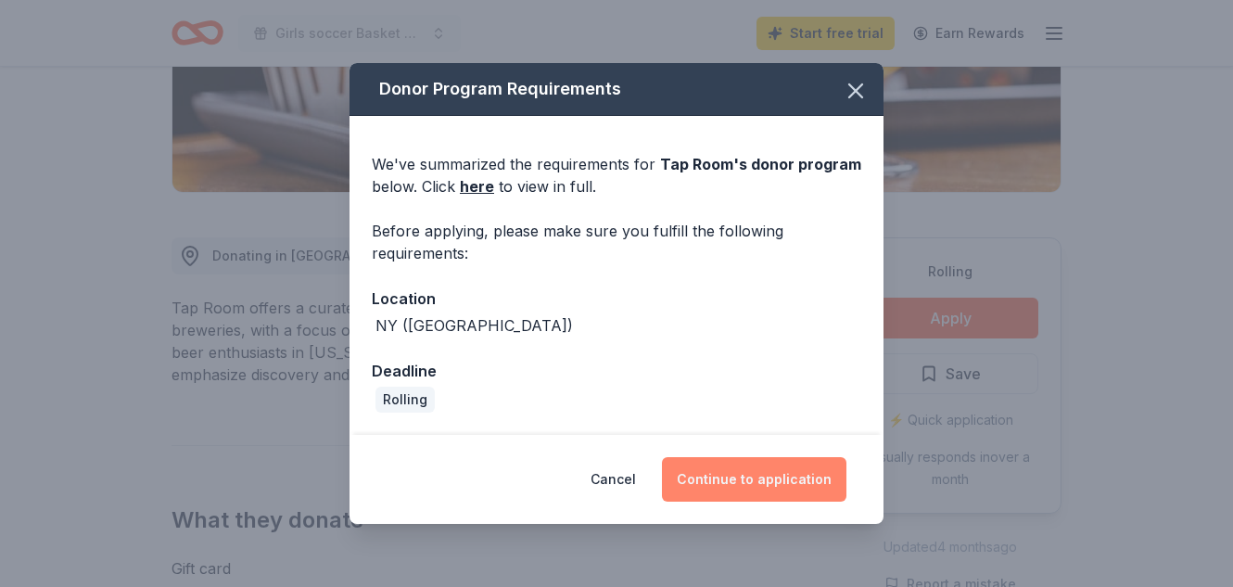
click at [751, 486] on button "Continue to application" at bounding box center [754, 479] width 184 height 44
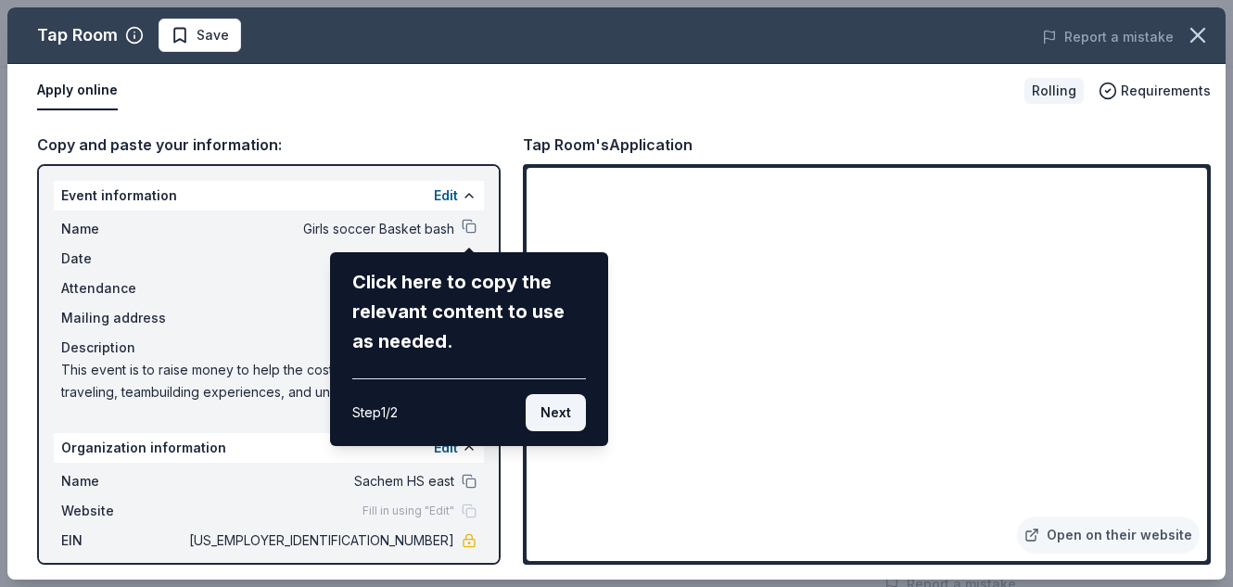
click at [563, 413] on button "Next" at bounding box center [556, 412] width 60 height 37
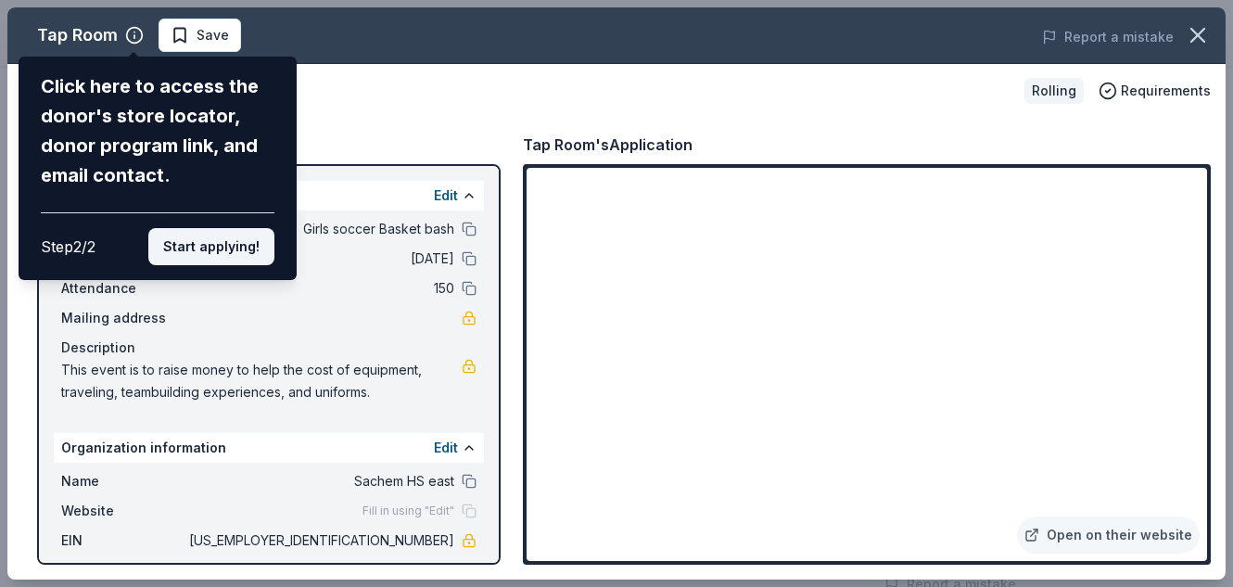
click at [197, 246] on button "Start applying!" at bounding box center [211, 246] width 126 height 37
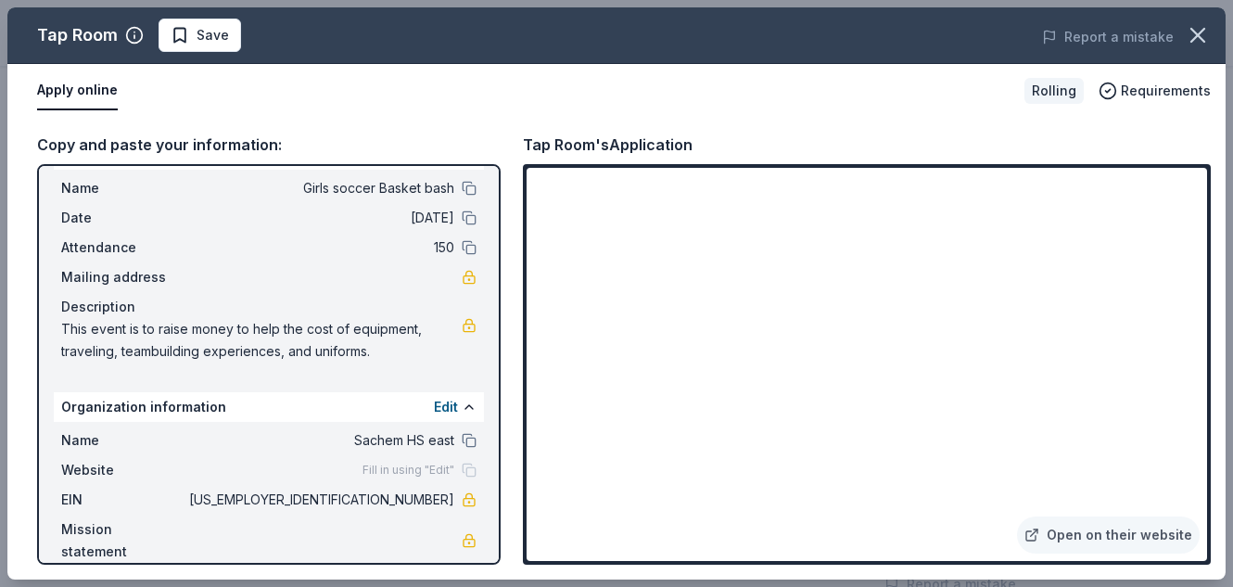
scroll to position [0, 0]
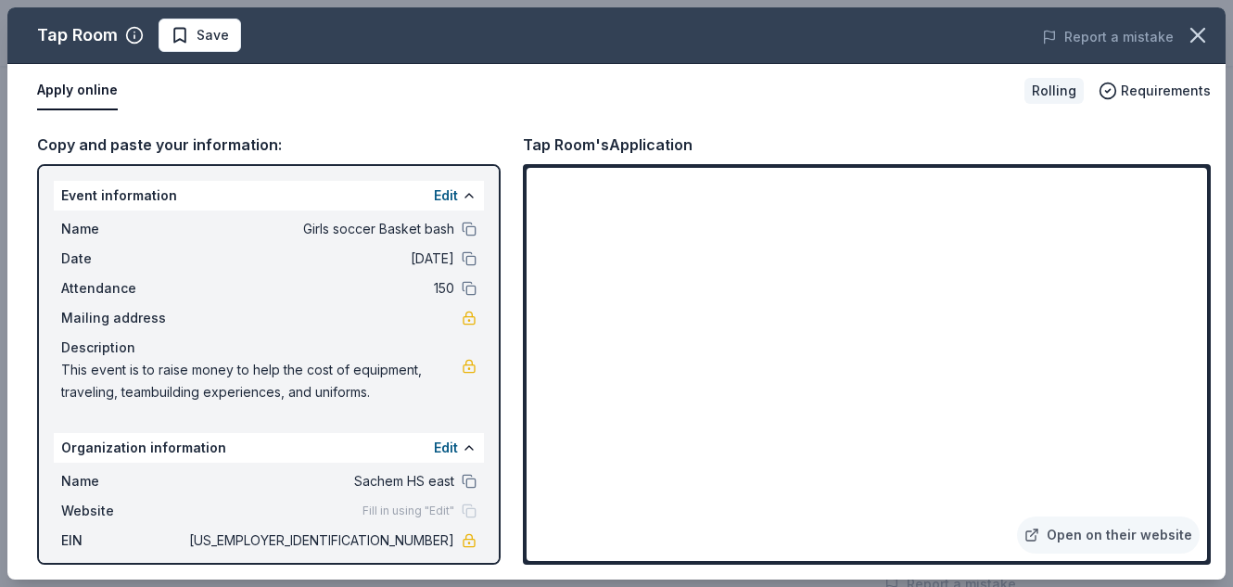
click at [57, 96] on button "Apply online" at bounding box center [77, 90] width 81 height 39
click at [58, 90] on button "Apply online" at bounding box center [77, 90] width 81 height 39
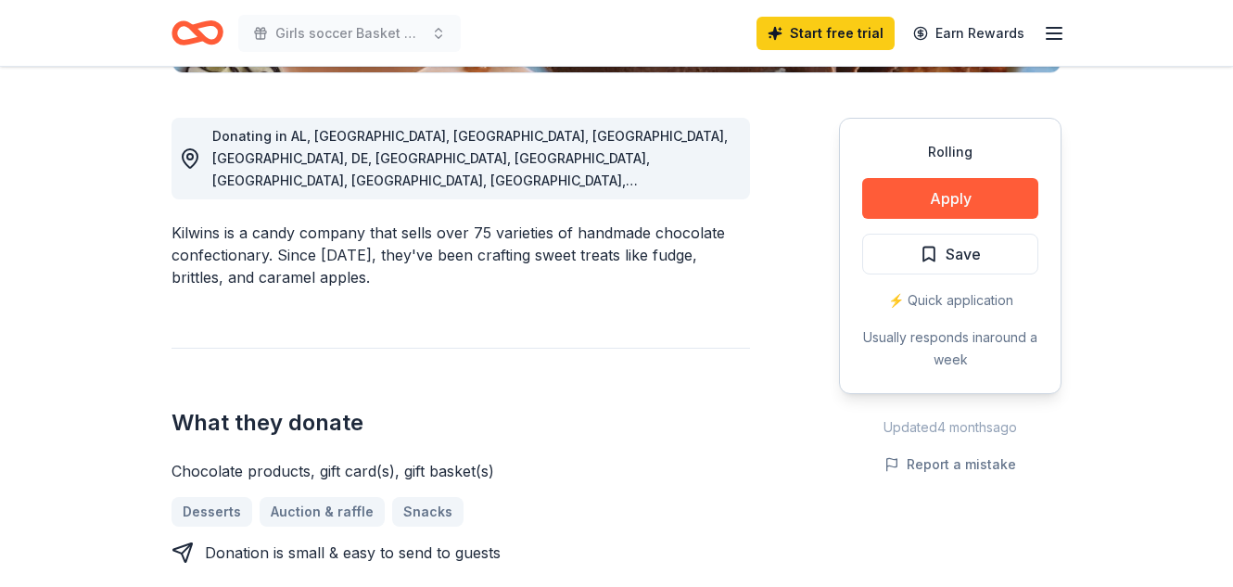
scroll to position [498, 0]
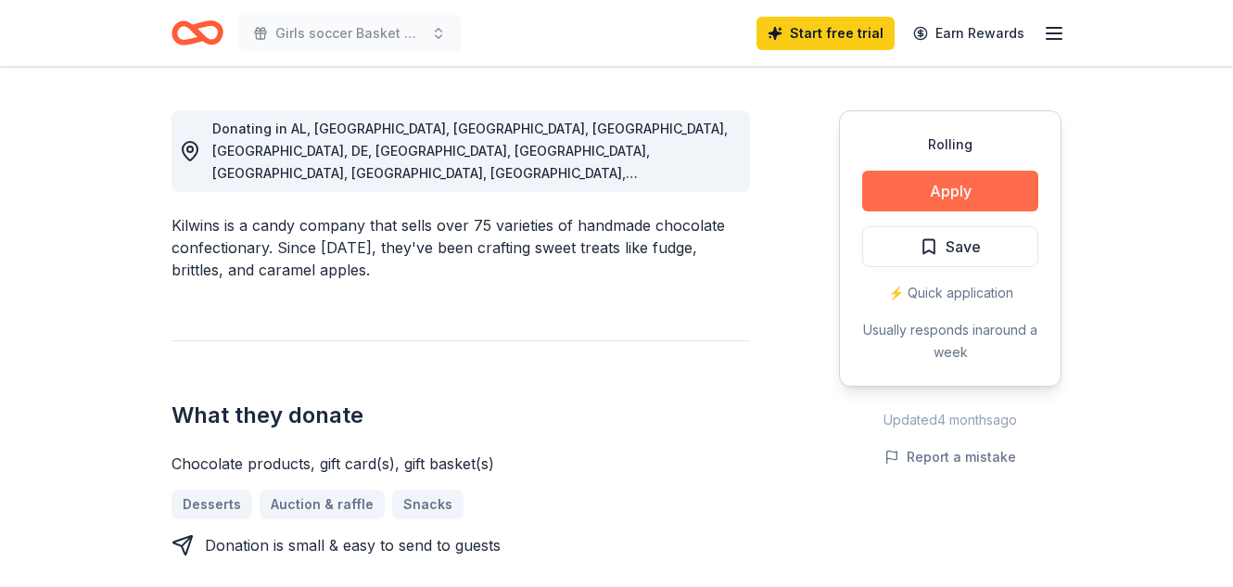
click at [921, 181] on button "Apply" at bounding box center [950, 191] width 176 height 41
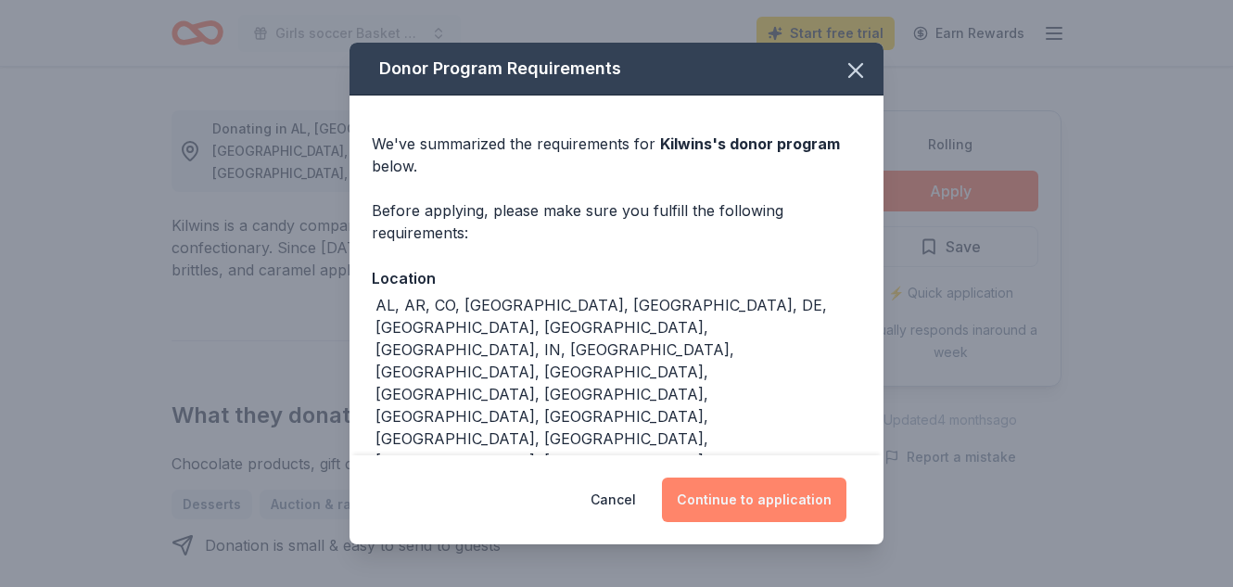
click at [756, 496] on button "Continue to application" at bounding box center [754, 499] width 184 height 44
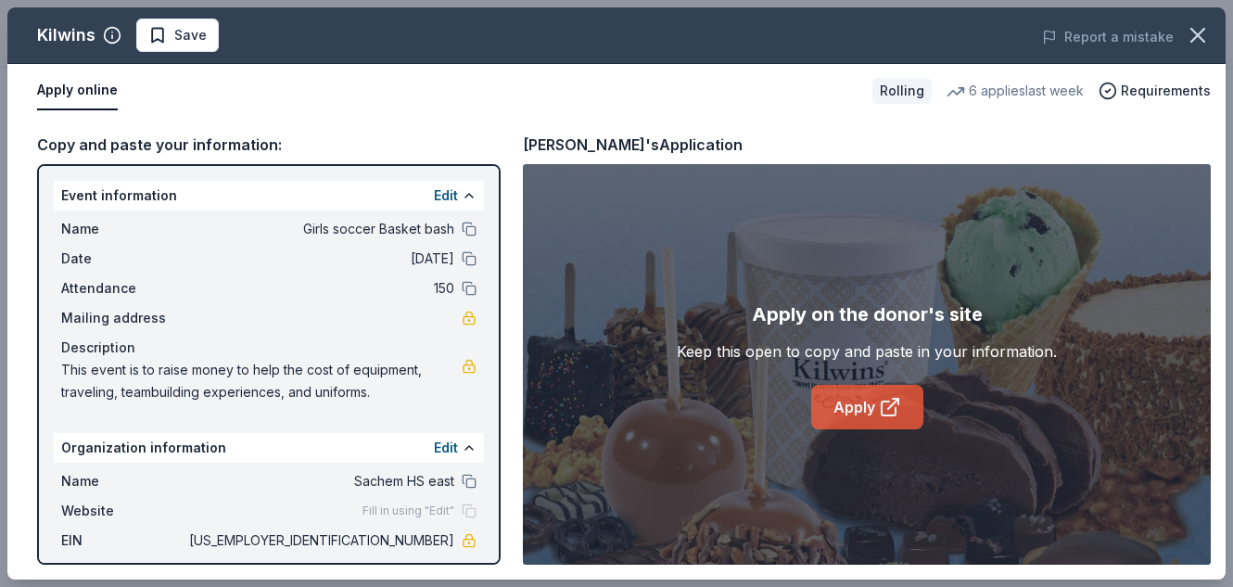
click at [874, 400] on link "Apply" at bounding box center [867, 407] width 112 height 44
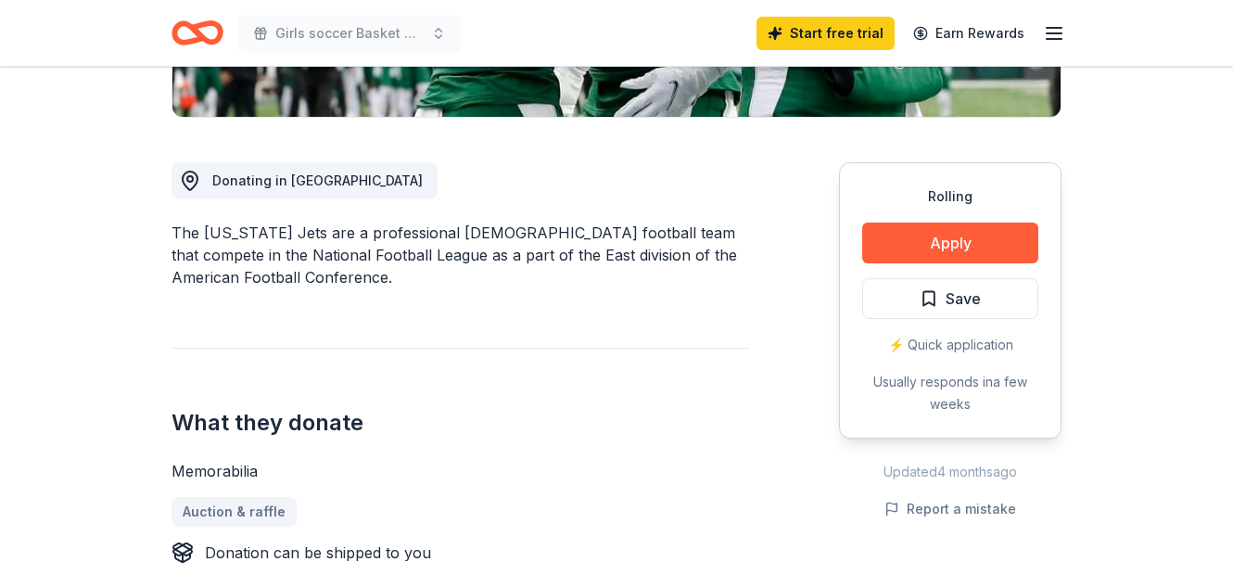
scroll to position [447, 0]
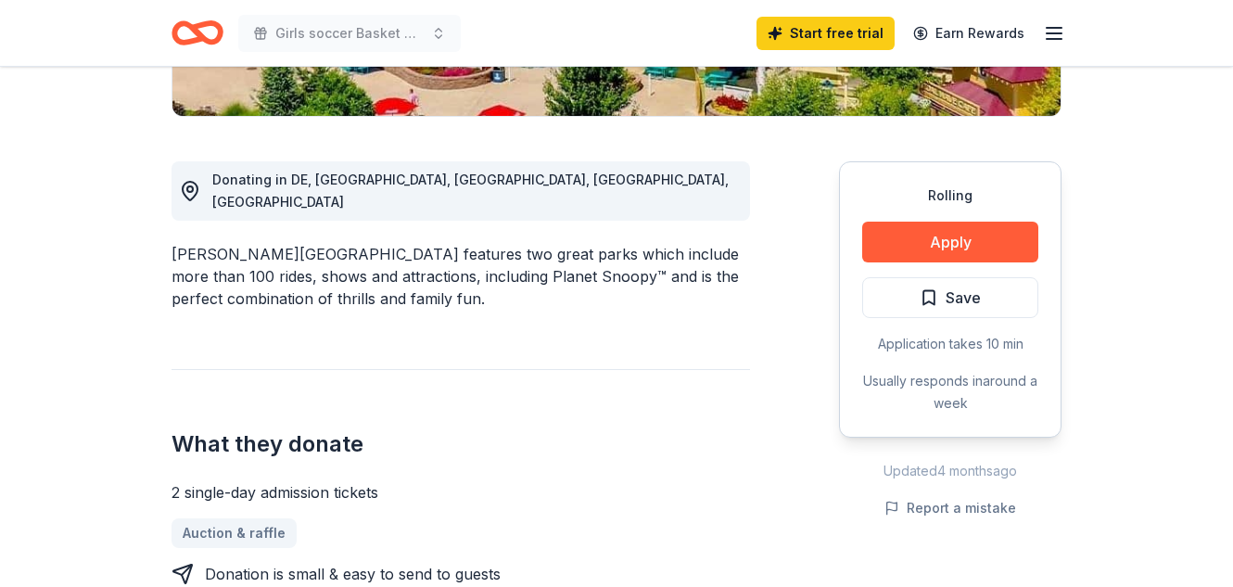
scroll to position [482, 0]
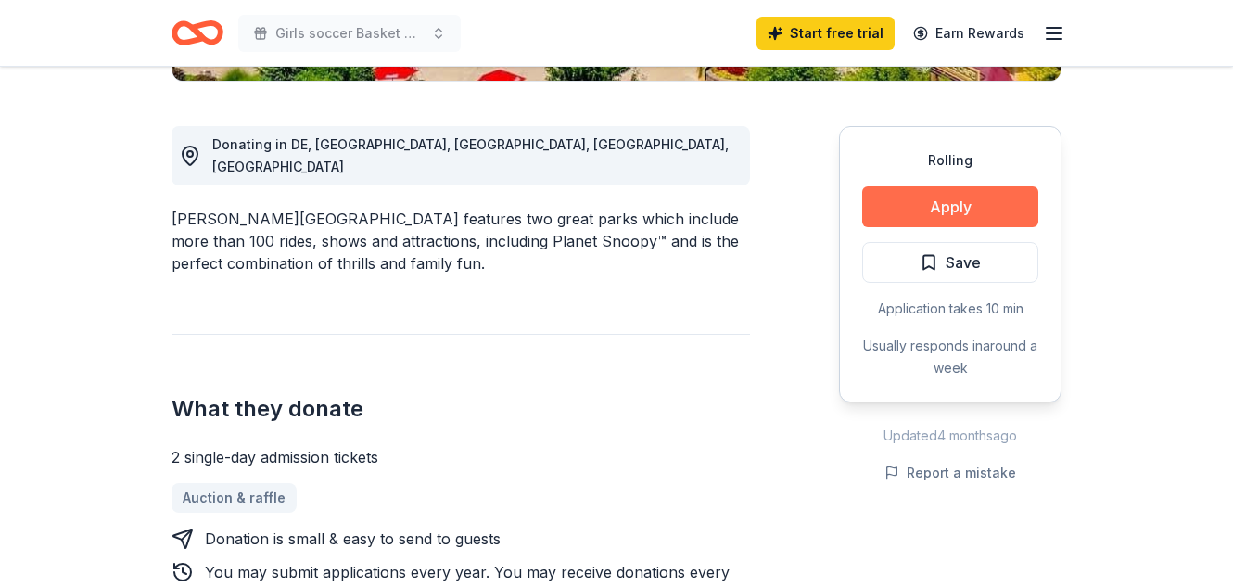
click at [905, 203] on button "Apply" at bounding box center [950, 206] width 176 height 41
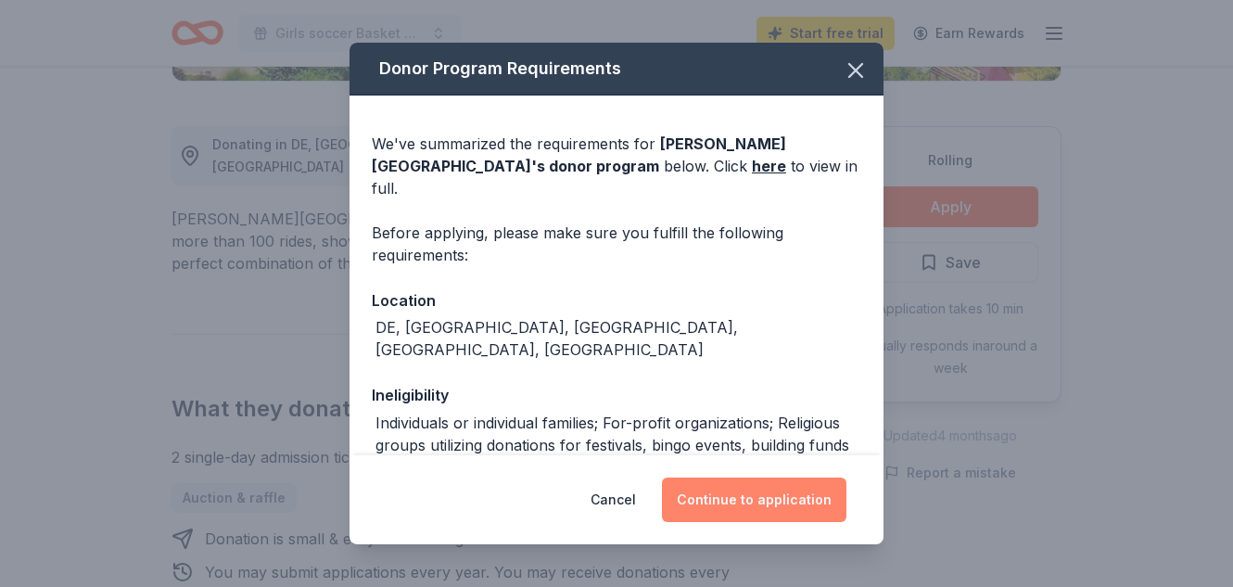
click at [751, 497] on button "Continue to application" at bounding box center [754, 499] width 184 height 44
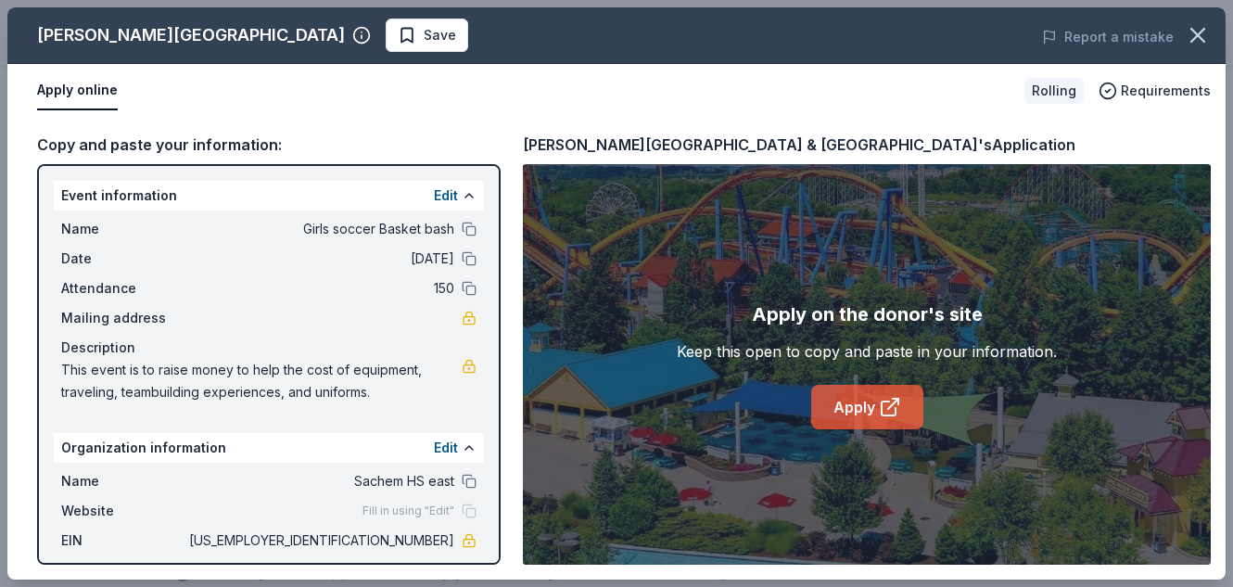
click at [859, 399] on link "Apply" at bounding box center [867, 407] width 112 height 44
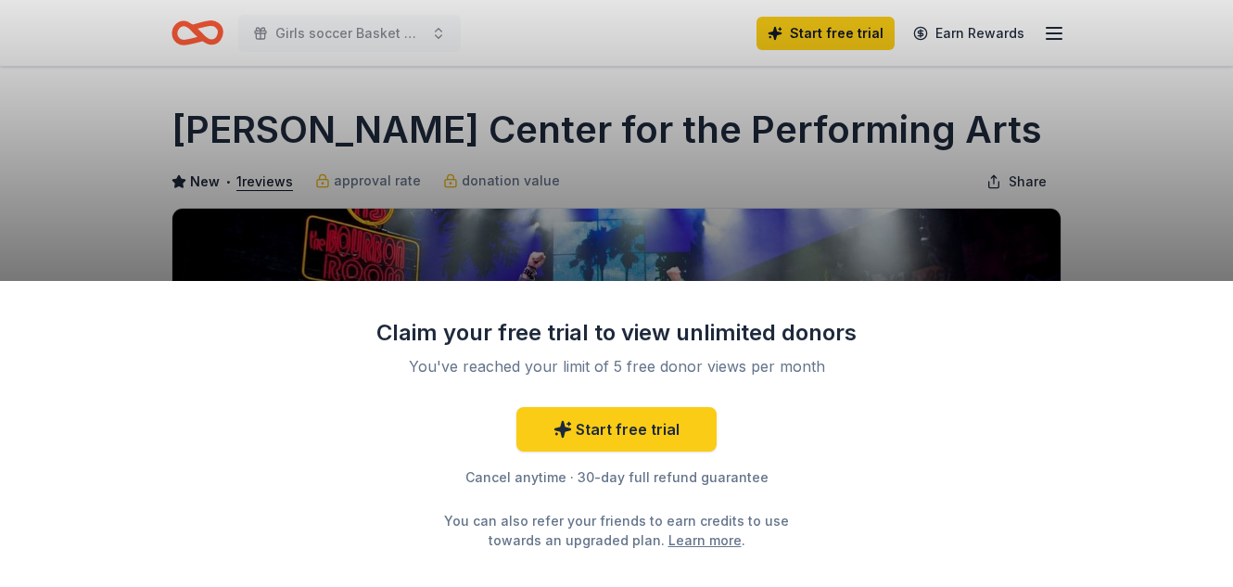
click at [735, 244] on div "Claim your free trial to view unlimited donors You've reached your limit of 5 f…" at bounding box center [616, 293] width 1233 height 587
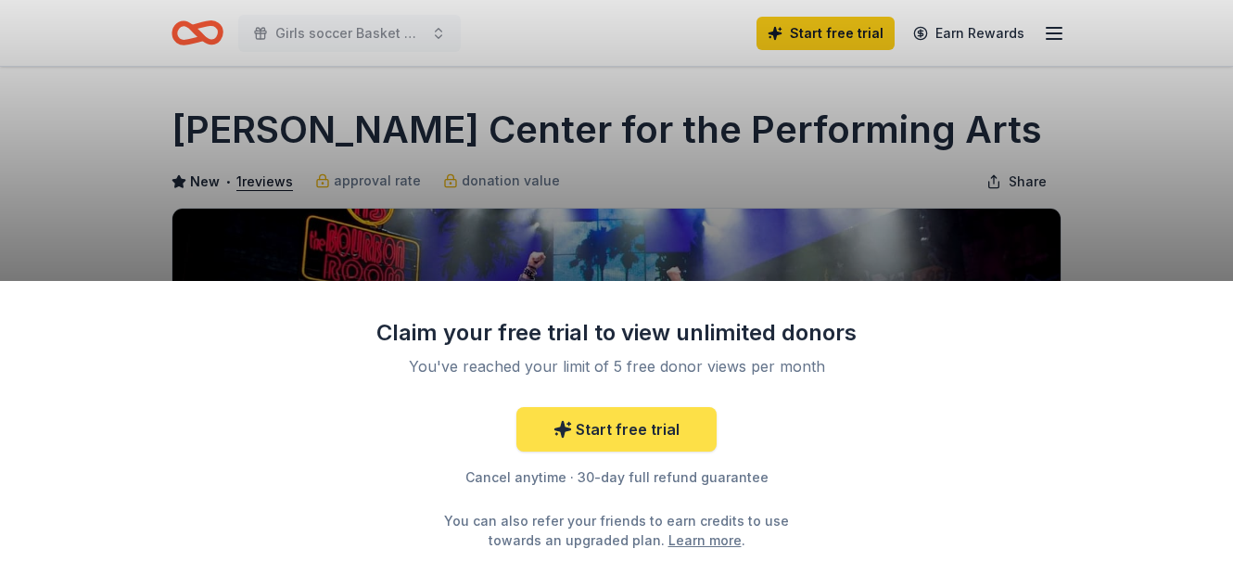
click at [629, 419] on link "Start free trial" at bounding box center [616, 429] width 200 height 44
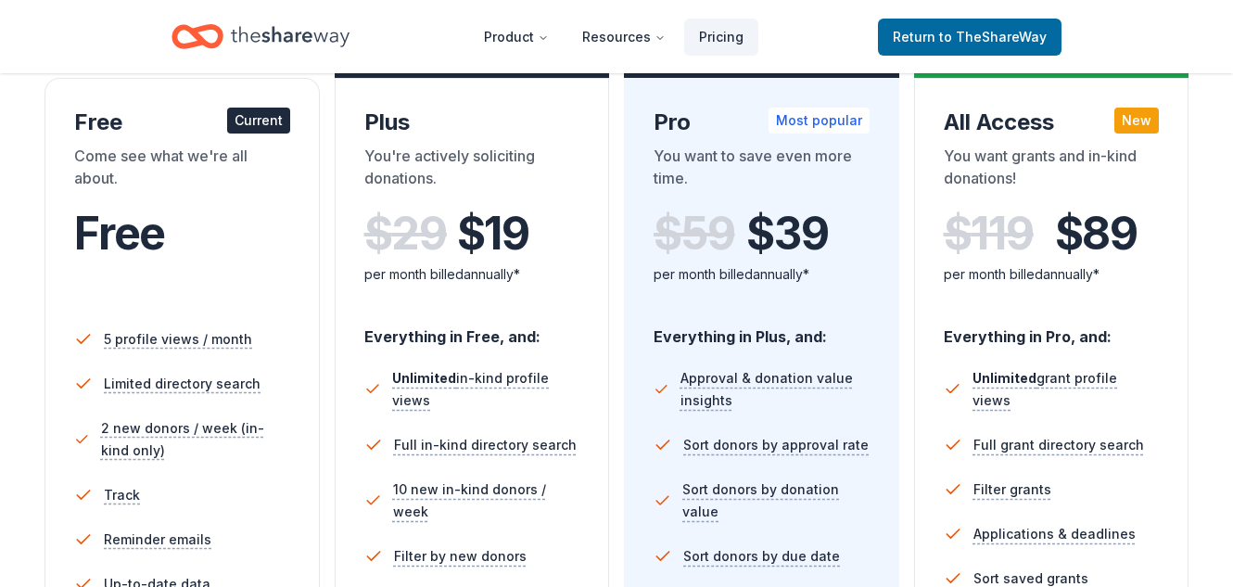
scroll to position [317, 0]
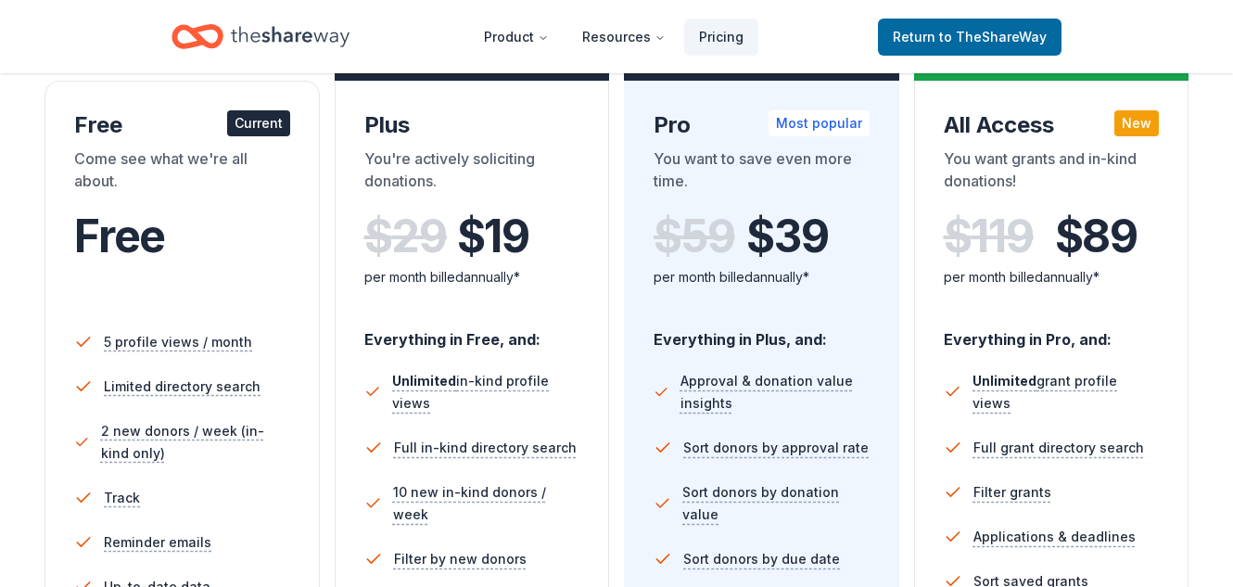
click at [245, 113] on div "Current" at bounding box center [258, 123] width 63 height 26
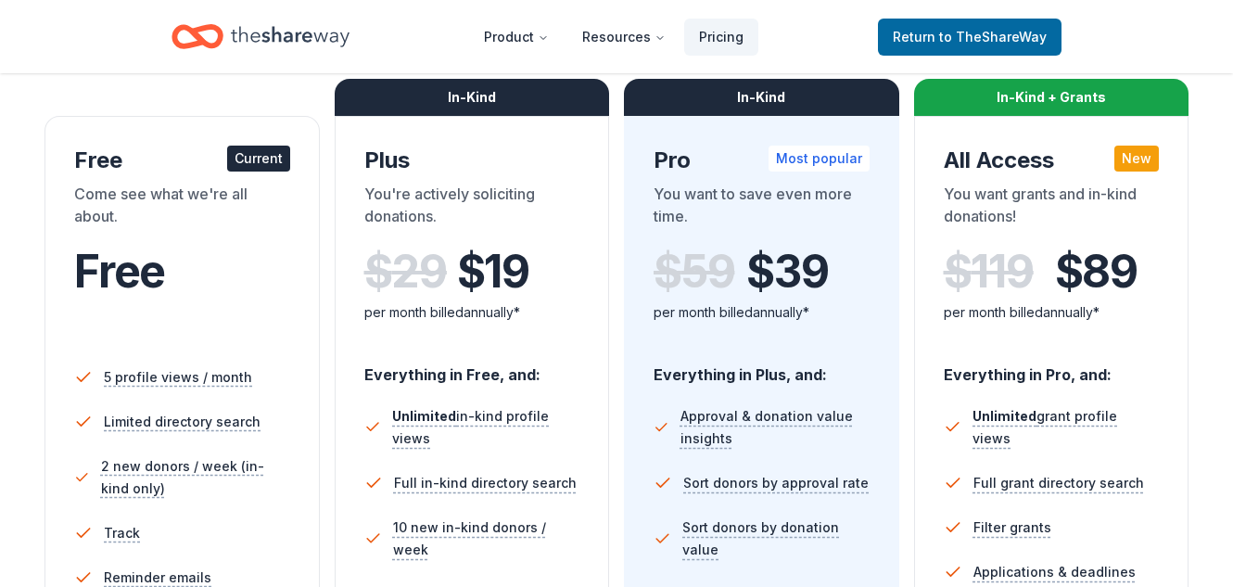
scroll to position [285, 0]
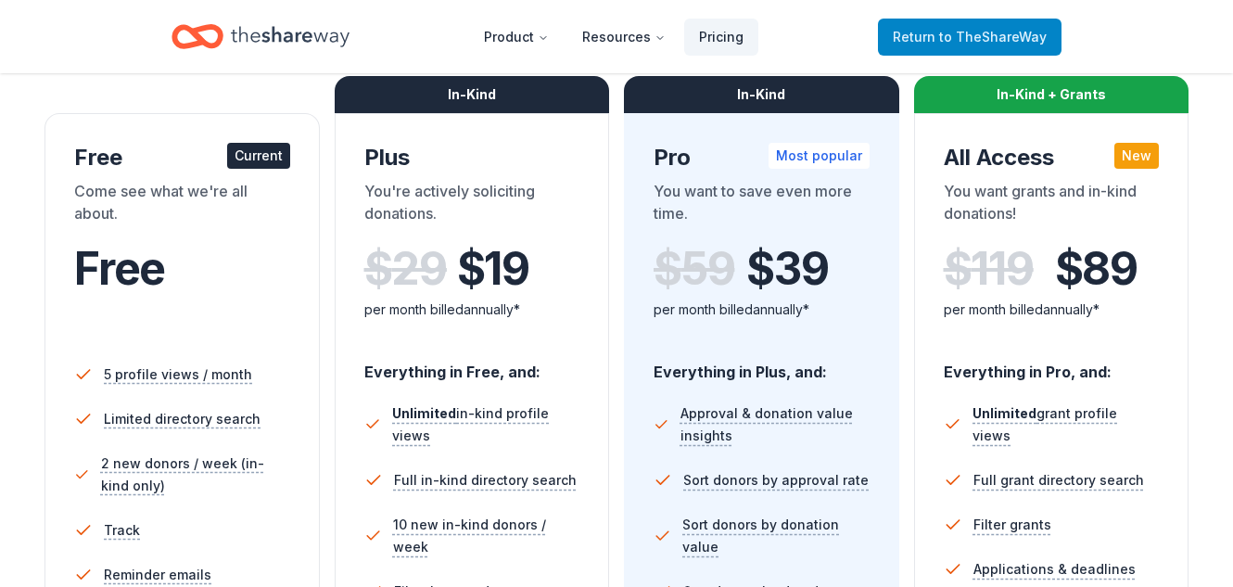
click at [908, 39] on span "Return to TheShareWay" at bounding box center [970, 37] width 154 height 22
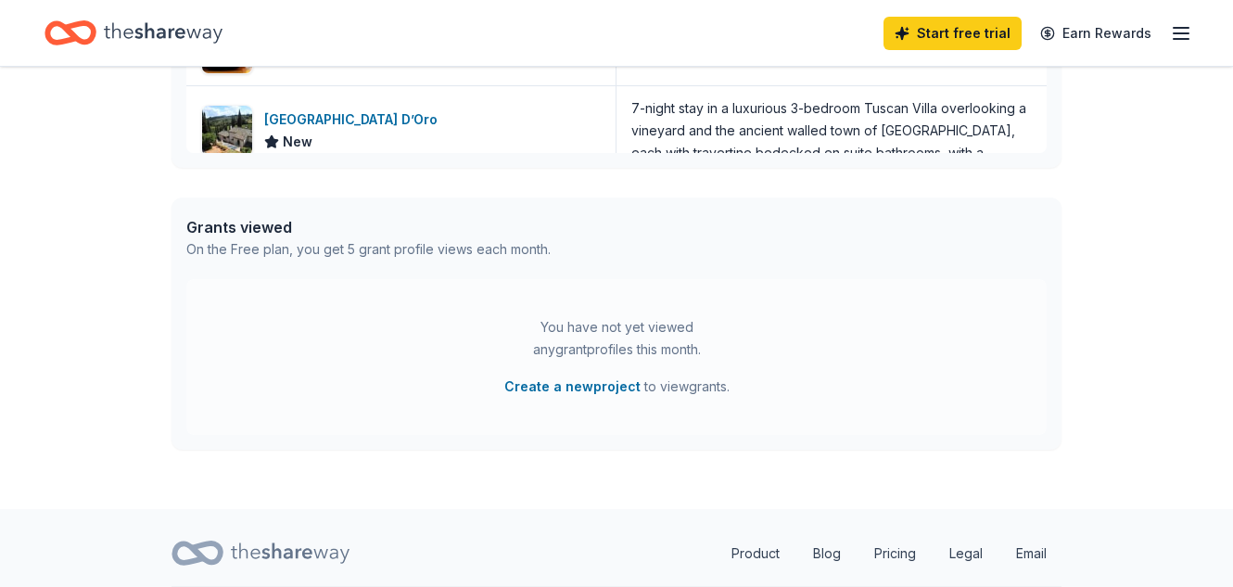
scroll to position [853, 0]
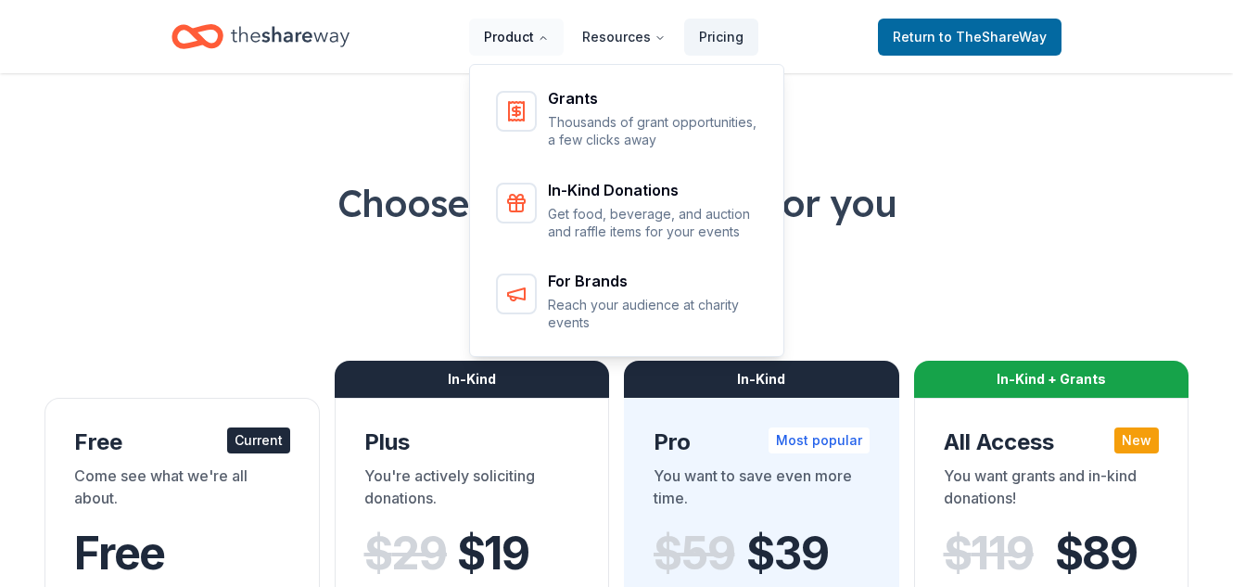
click at [535, 34] on button "Product" at bounding box center [516, 37] width 95 height 37
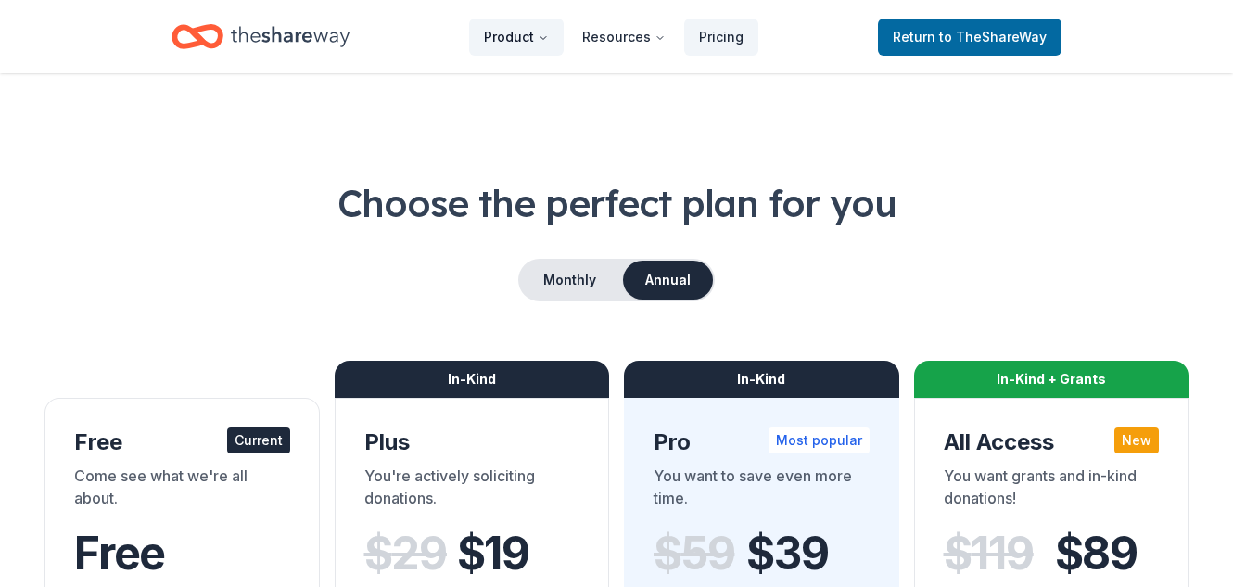
click at [535, 34] on button "Product" at bounding box center [516, 37] width 95 height 37
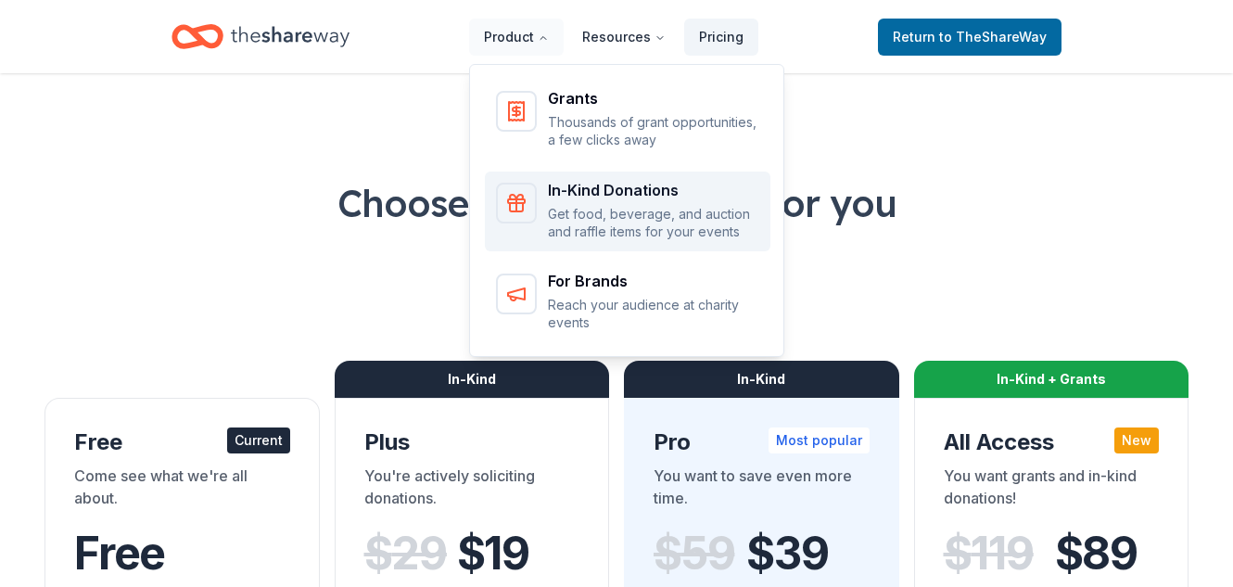
click at [616, 217] on p "Get food, beverage, and auction and raffle items for your events" at bounding box center [653, 223] width 211 height 36
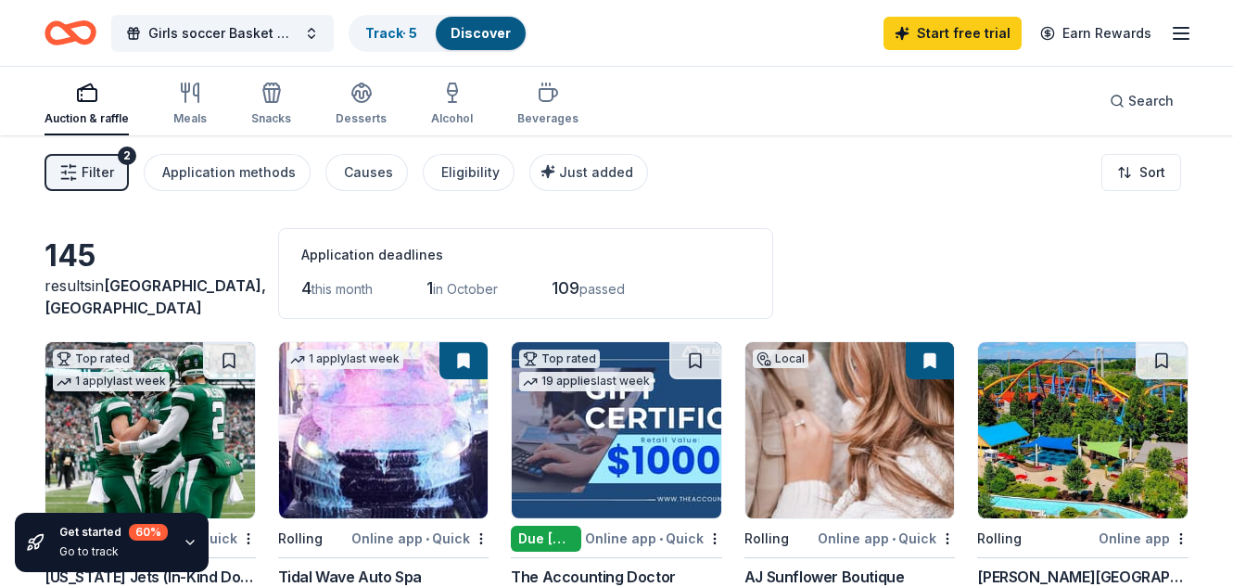
click at [492, 34] on link "Discover" at bounding box center [481, 33] width 60 height 16
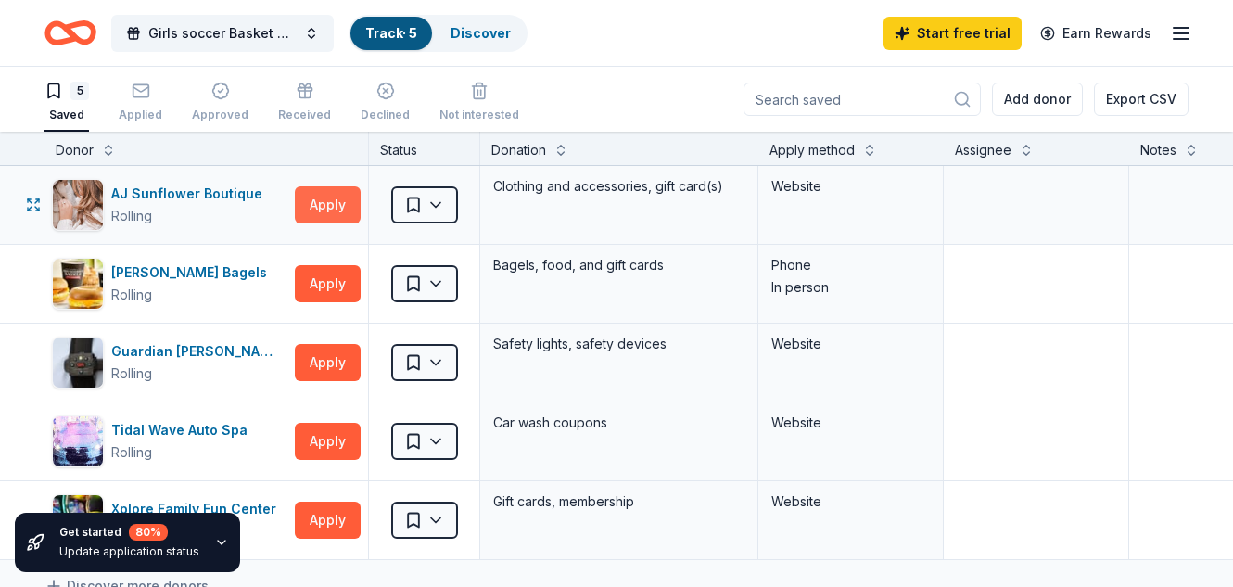
click at [337, 208] on button "Apply" at bounding box center [328, 204] width 66 height 37
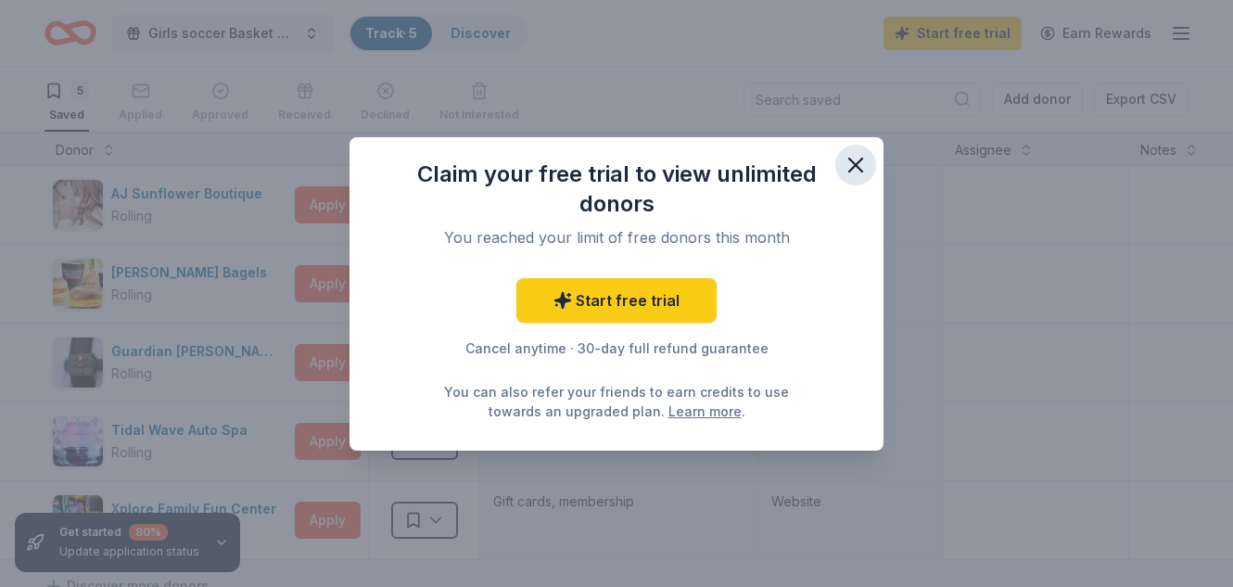
click at [860, 156] on icon "button" at bounding box center [856, 165] width 26 height 26
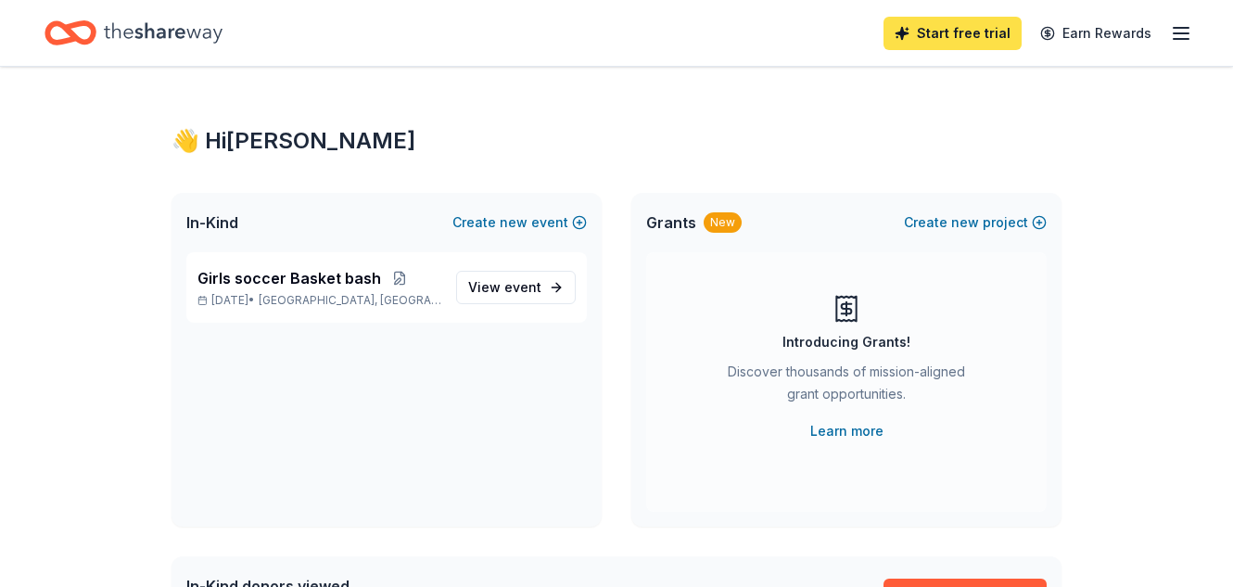
click at [929, 41] on link "Start free trial" at bounding box center [953, 33] width 138 height 33
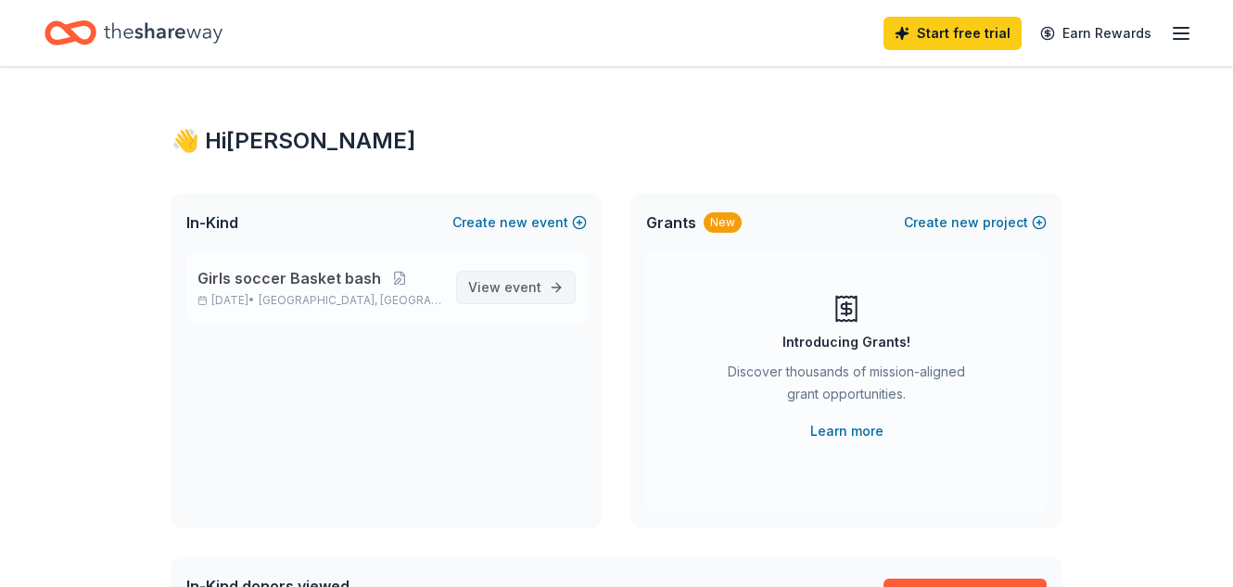
click at [520, 286] on span "event" at bounding box center [522, 287] width 37 height 16
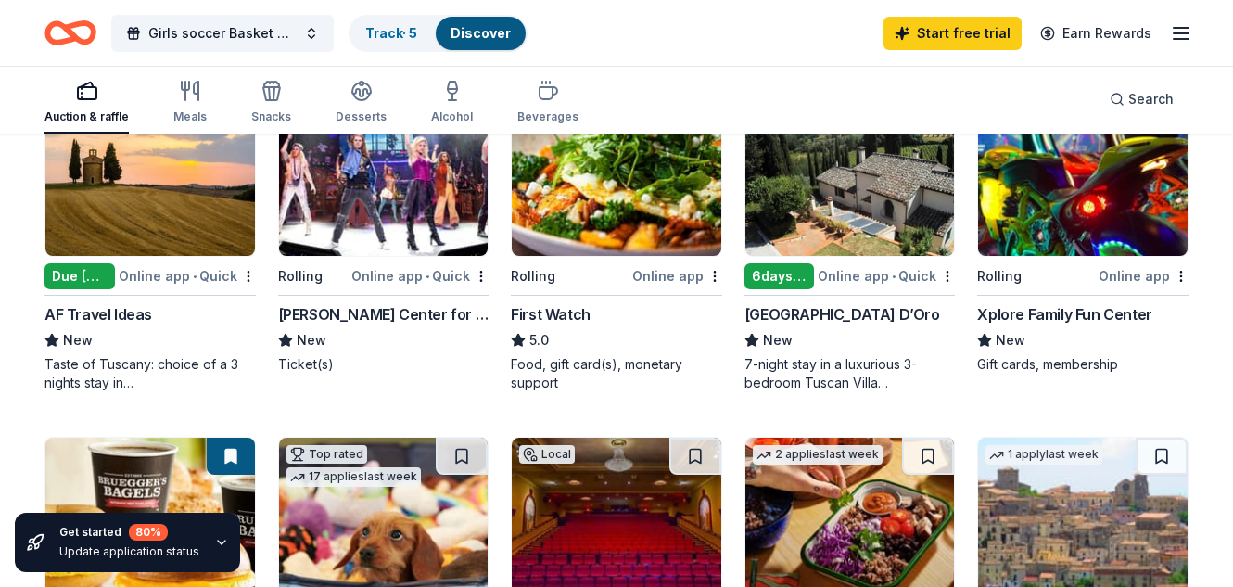
scroll to position [540, 0]
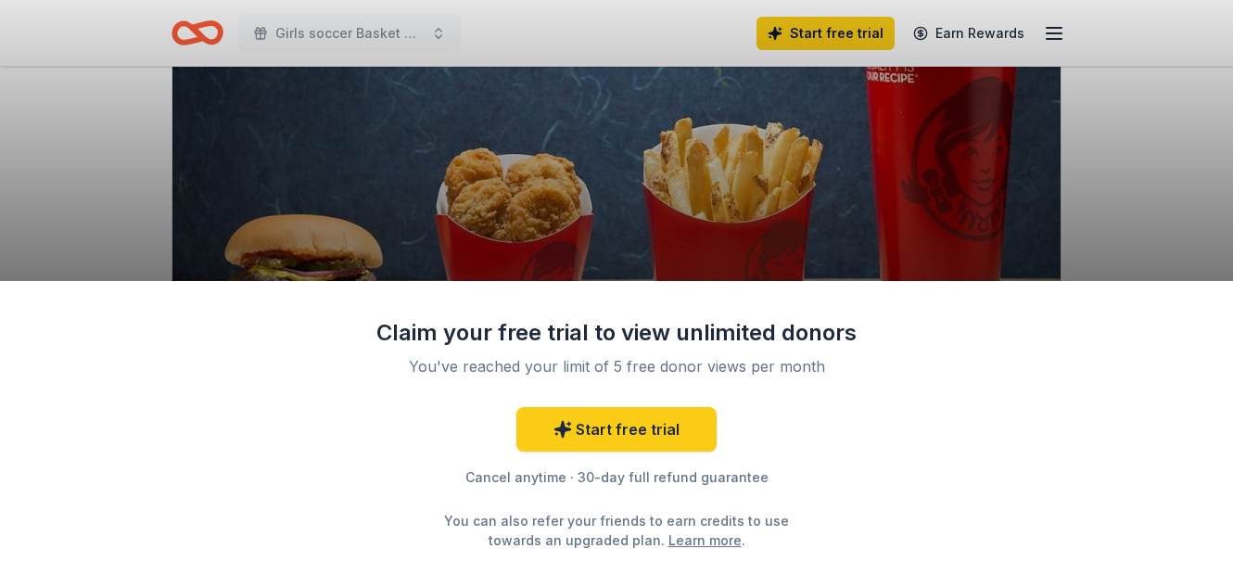
scroll to position [204, 0]
